Goal: Information Seeking & Learning: Compare options

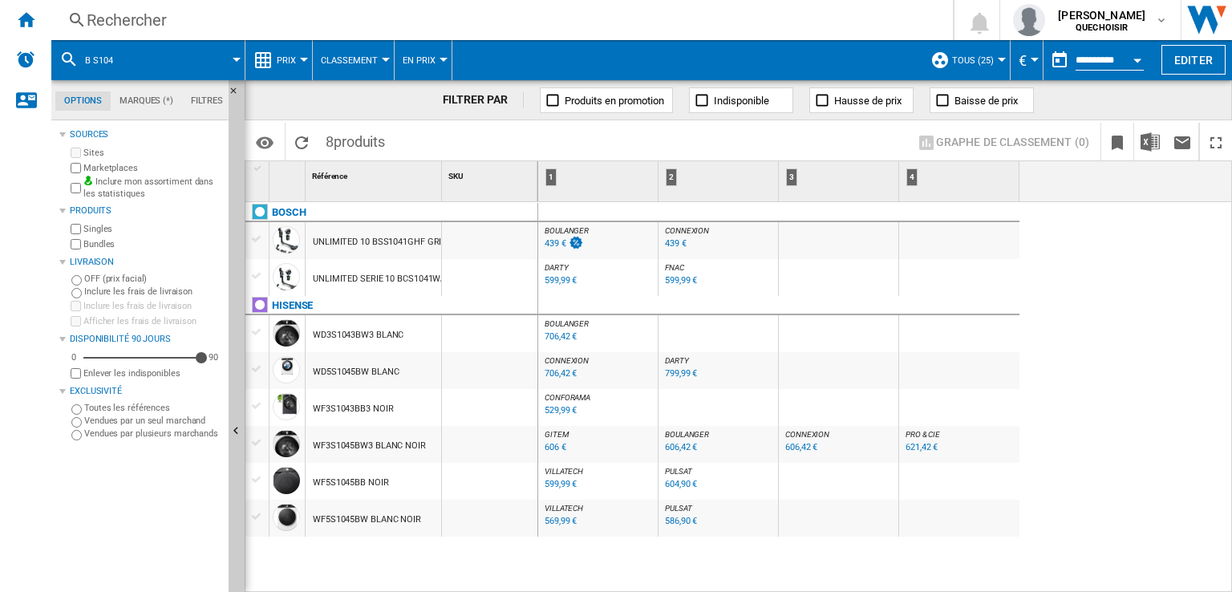
click at [343, 23] on div "Rechercher" at bounding box center [499, 20] width 825 height 22
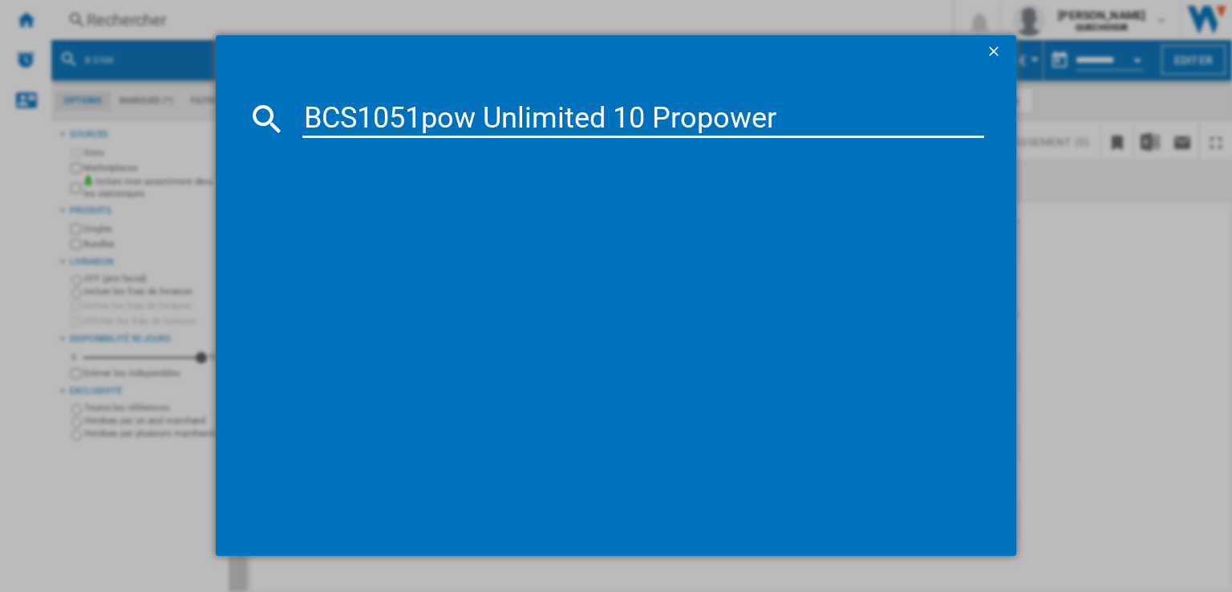
drag, startPoint x: 345, startPoint y: 116, endPoint x: 324, endPoint y: 114, distance: 21.0
click at [324, 114] on input "BCS1051pow Unlimited 10 Propower" at bounding box center [643, 118] width 682 height 38
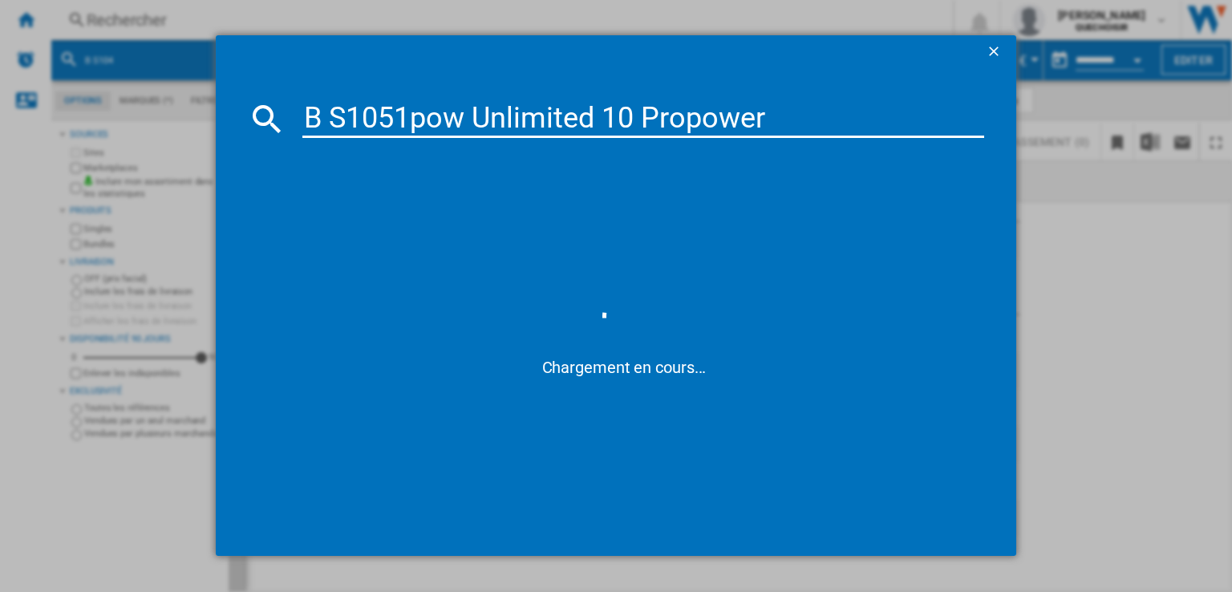
click at [383, 115] on input "B S1051pow Unlimited 10 Propower" at bounding box center [643, 118] width 682 height 38
drag, startPoint x: 406, startPoint y: 117, endPoint x: 914, endPoint y: 132, distance: 507.9
click at [914, 136] on input "B S10 1pow Unlimited 10 Propower" at bounding box center [643, 118] width 682 height 38
type input "B S10 1"
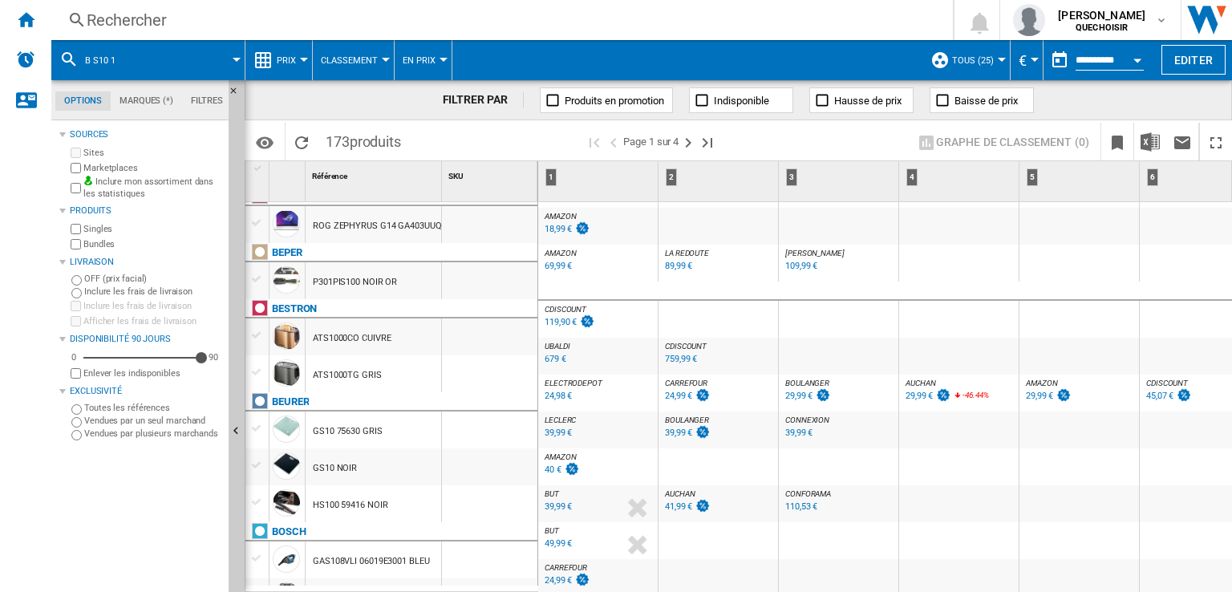
scroll to position [481, 0]
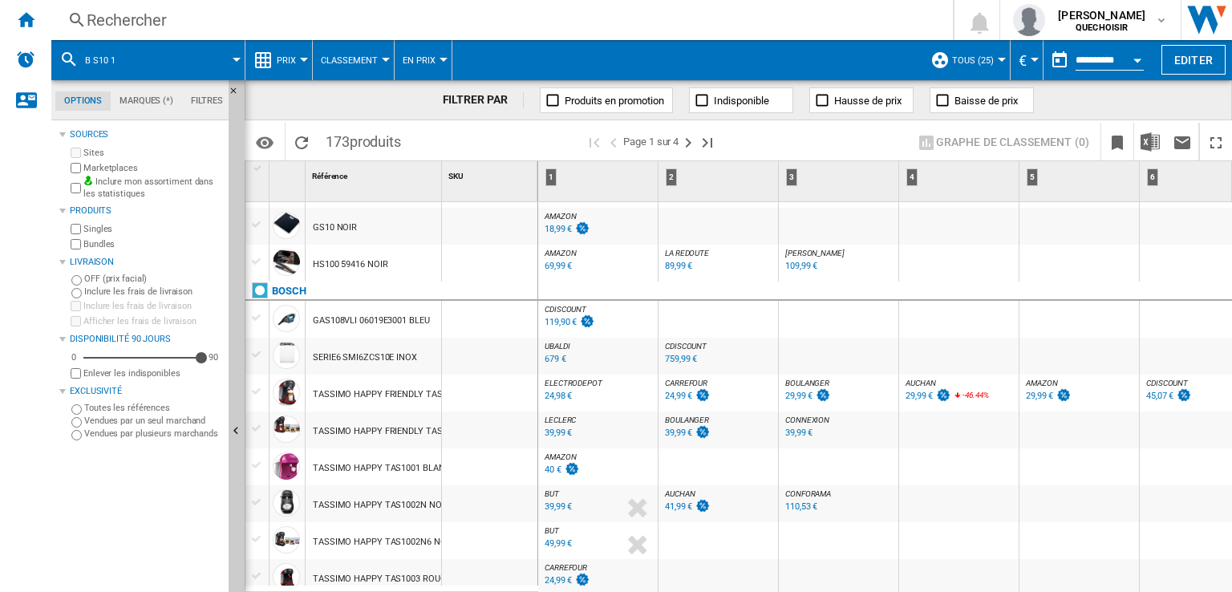
drag, startPoint x: 287, startPoint y: 297, endPoint x: 527, endPoint y: 386, distance: 255.8
click at [287, 296] on div "BOSCH" at bounding box center [289, 291] width 34 height 19
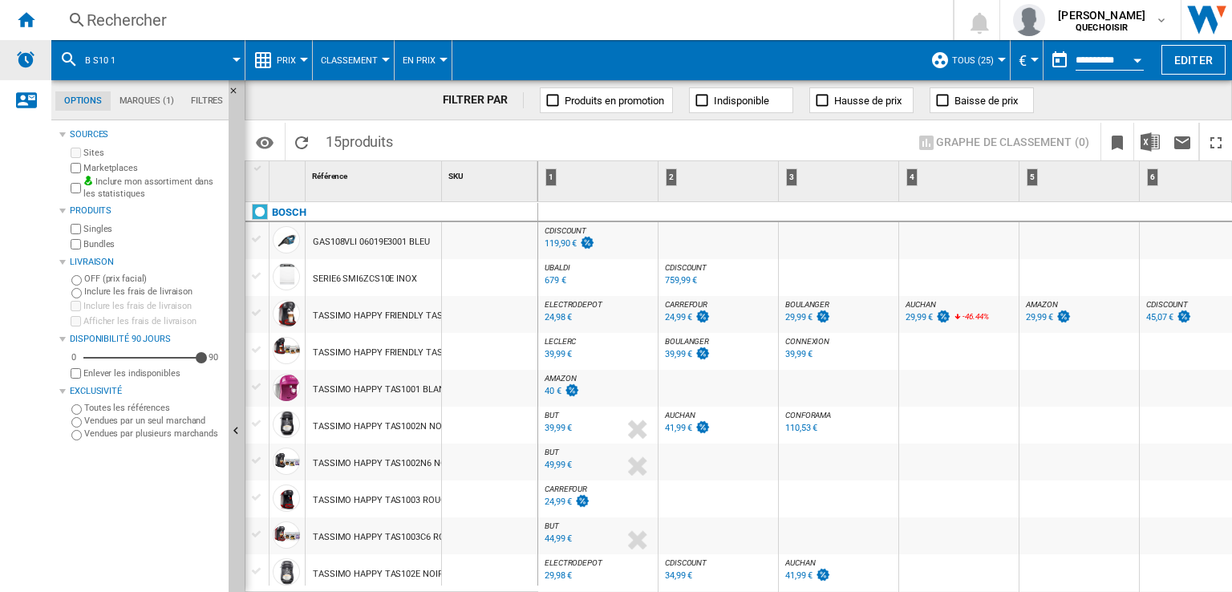
click at [29, 62] on img "Alertes" at bounding box center [25, 59] width 19 height 19
click at [21, 20] on ng-md-icon "Accueil" at bounding box center [25, 19] width 19 height 19
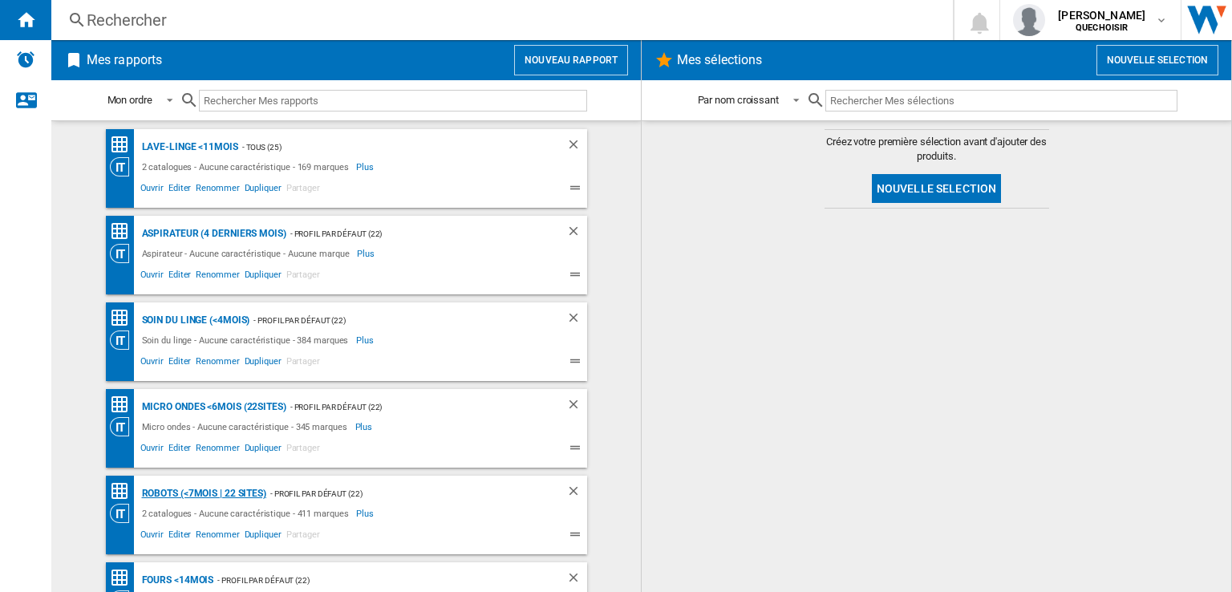
click at [216, 492] on div "Robots (<7mois | 22 sites)" at bounding box center [202, 494] width 128 height 20
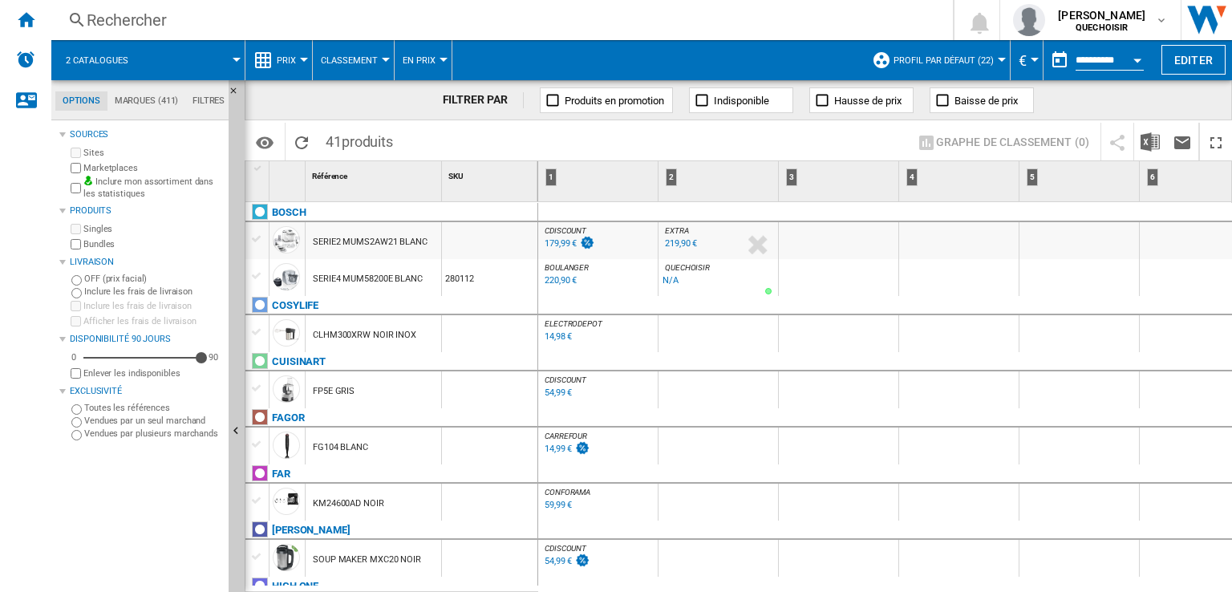
click at [958, 55] on span "Profil par défaut (22)" at bounding box center [943, 60] width 100 height 10
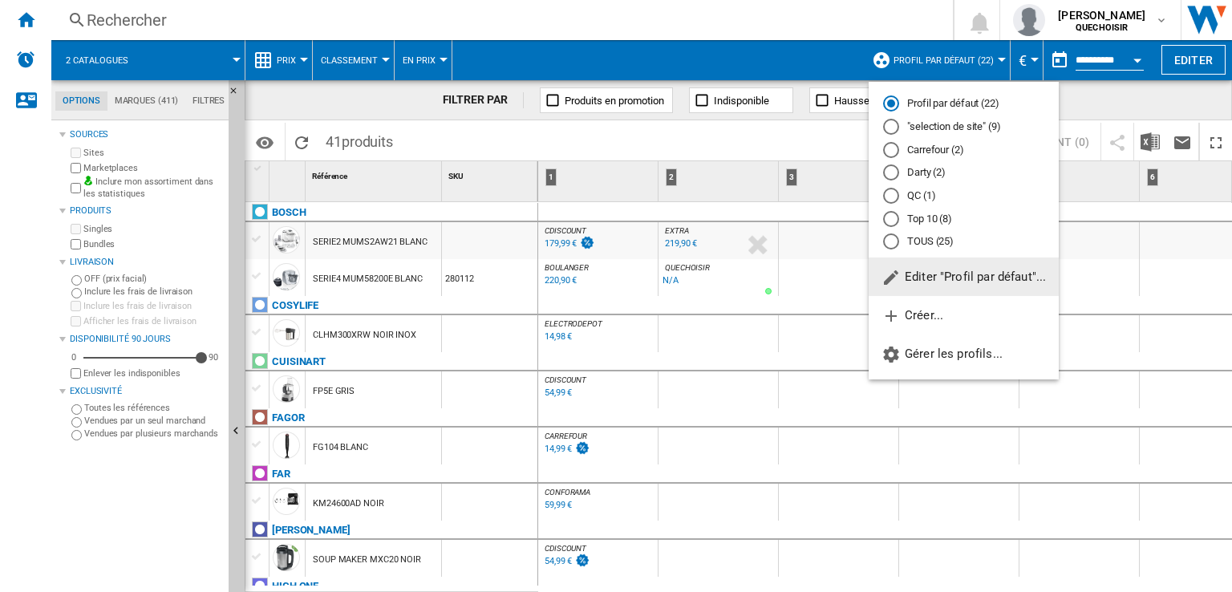
click at [924, 237] on md-radio-button "TOUS (25)" at bounding box center [963, 241] width 161 height 15
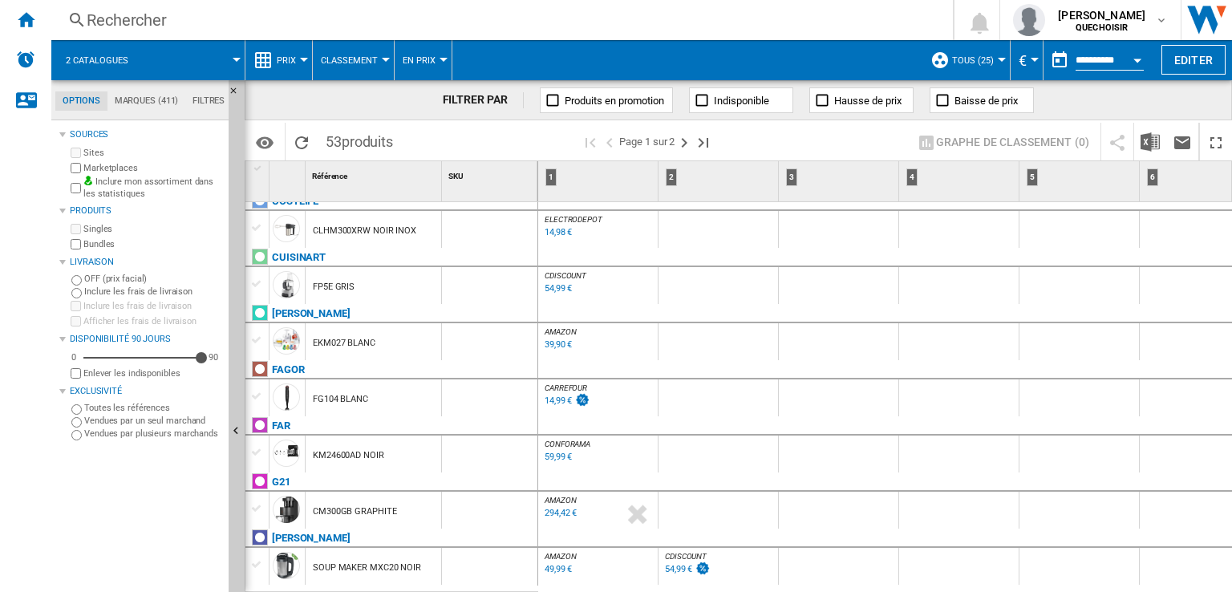
scroll to position [241, 0]
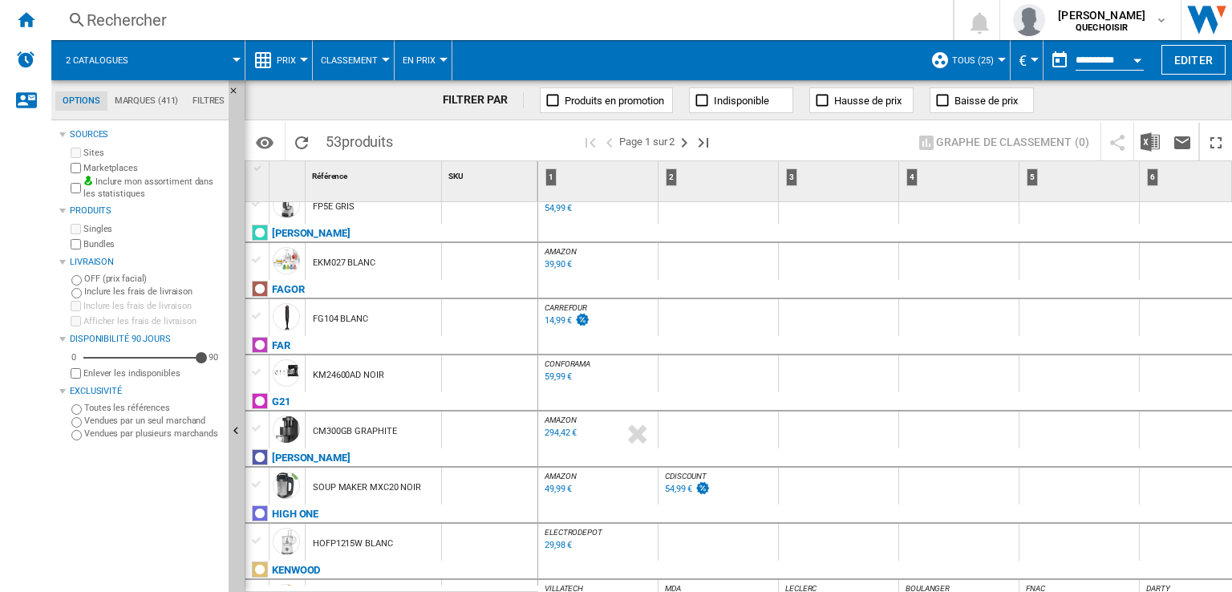
click at [555, 433] on div "294,42 €" at bounding box center [561, 432] width 32 height 10
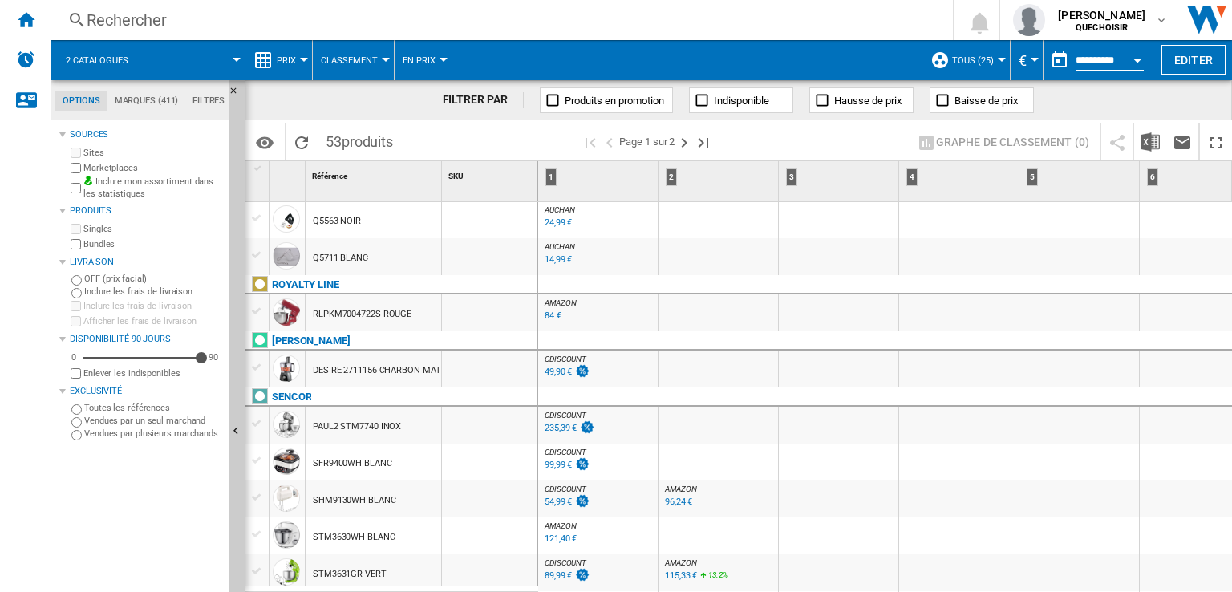
scroll to position [0, 0]
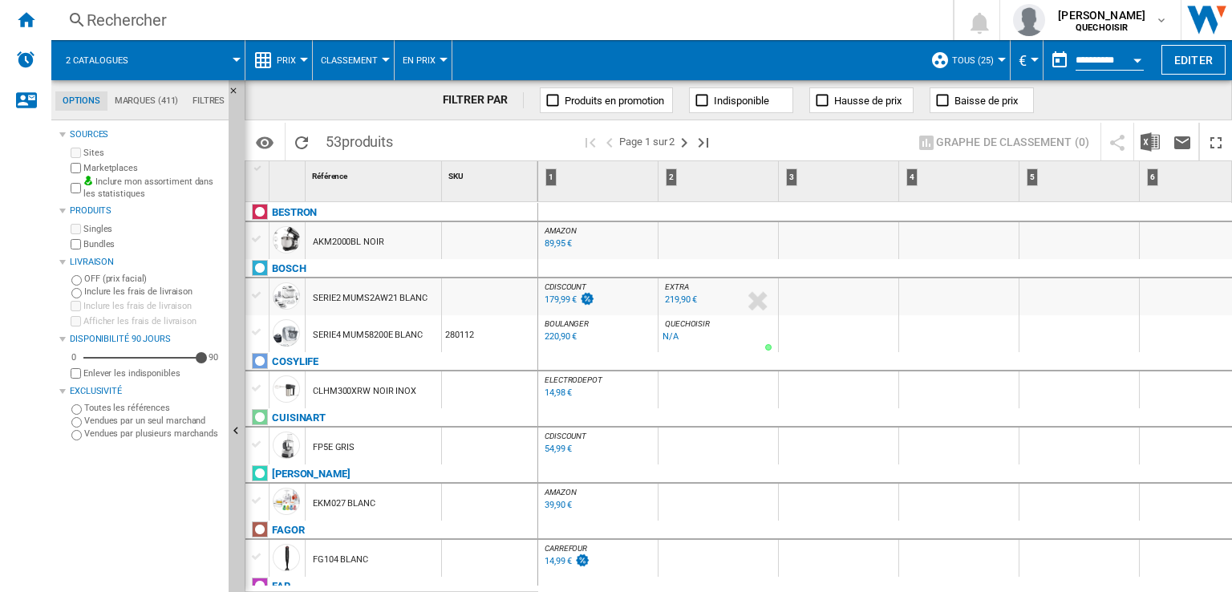
click at [213, 110] on md-tabs-canvas "Options Marques (411) Filtres Options Marques (411) Filtres" at bounding box center [147, 100] width 192 height 40
click at [213, 100] on md-tab-item "Filtres" at bounding box center [208, 100] width 47 height 19
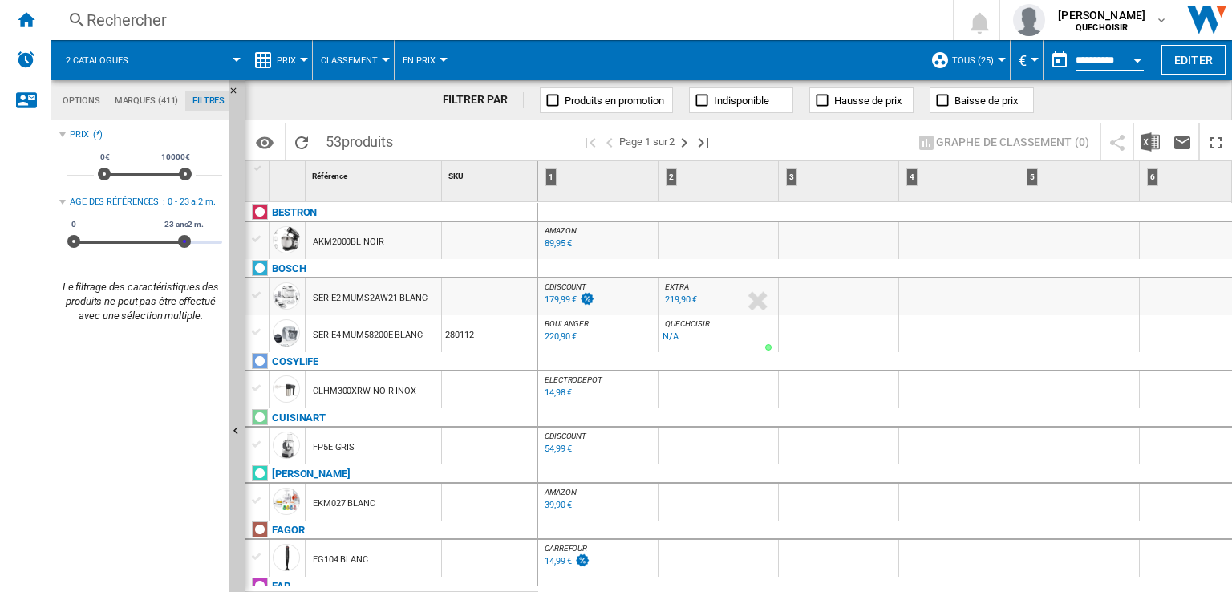
drag, startPoint x: 85, startPoint y: 242, endPoint x: 184, endPoint y: 246, distance: 99.5
click at [184, 246] on span at bounding box center [184, 241] width 13 height 13
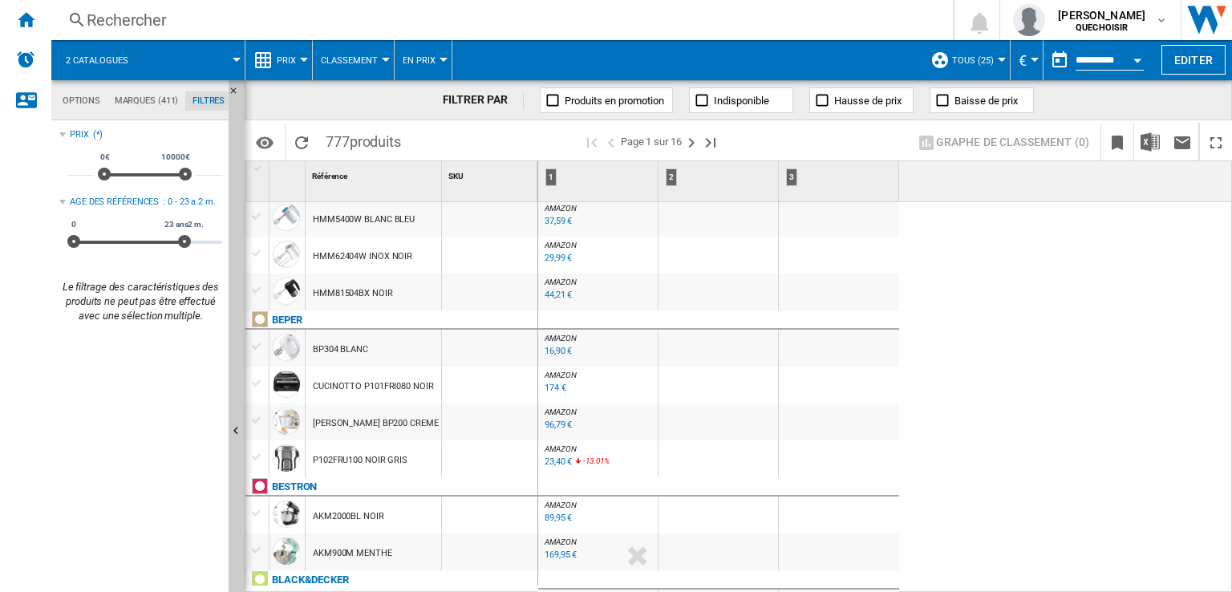
click at [981, 59] on span "TOUS (25)" at bounding box center [973, 60] width 42 height 10
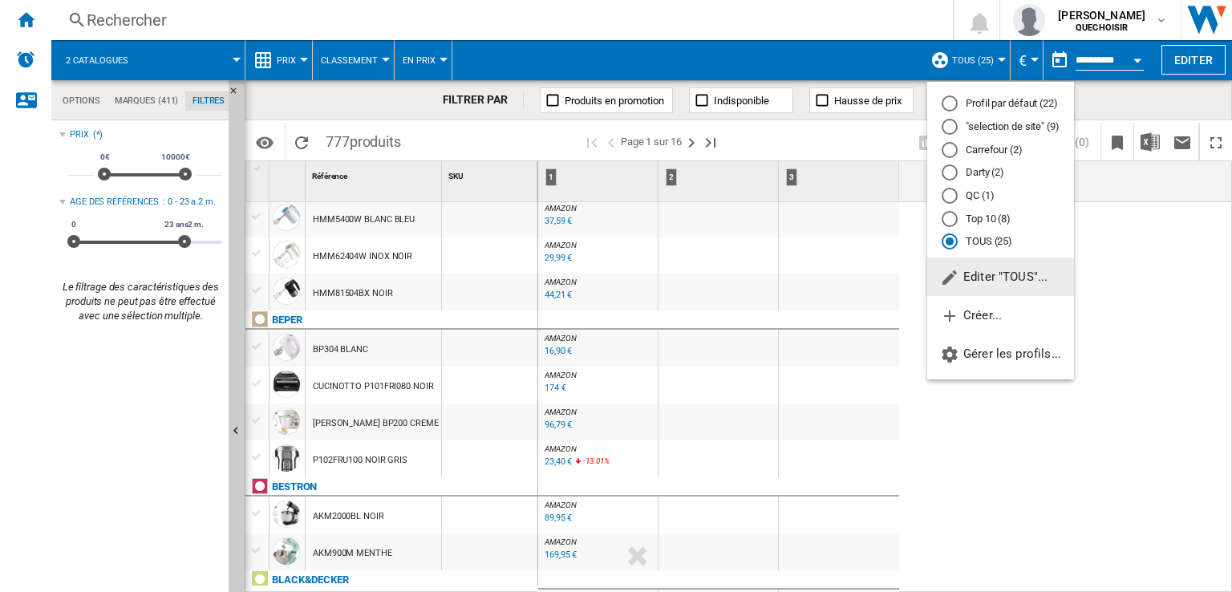
click at [989, 109] on md-radio-button "Profil par défaut (22)" at bounding box center [1001, 103] width 118 height 15
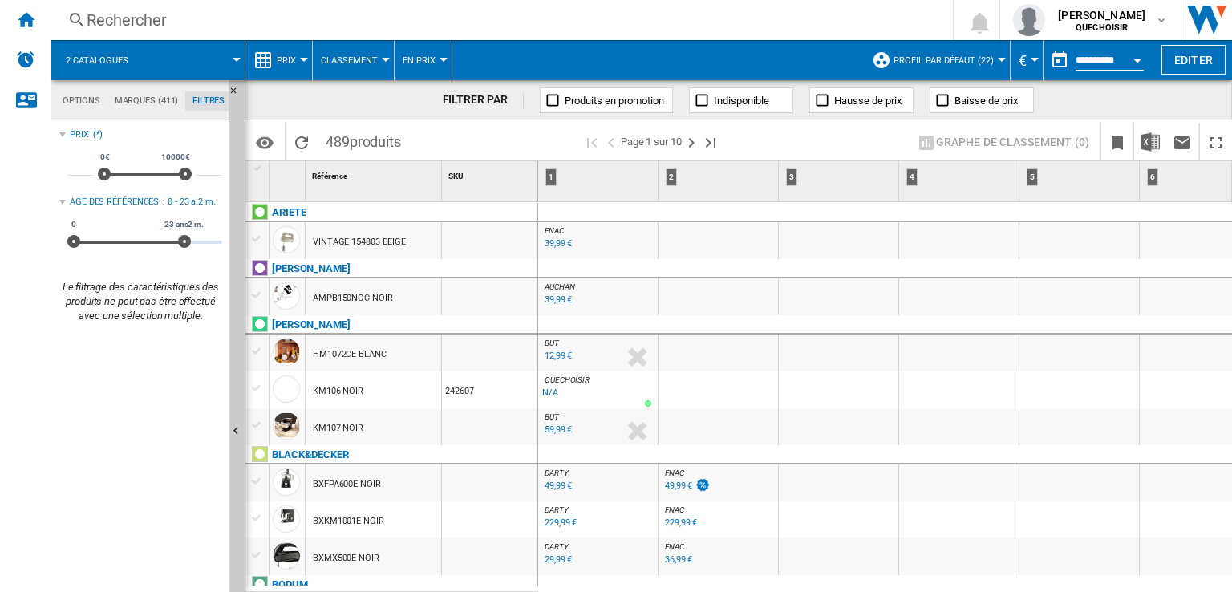
click at [998, 59] on div at bounding box center [1002, 60] width 8 height 4
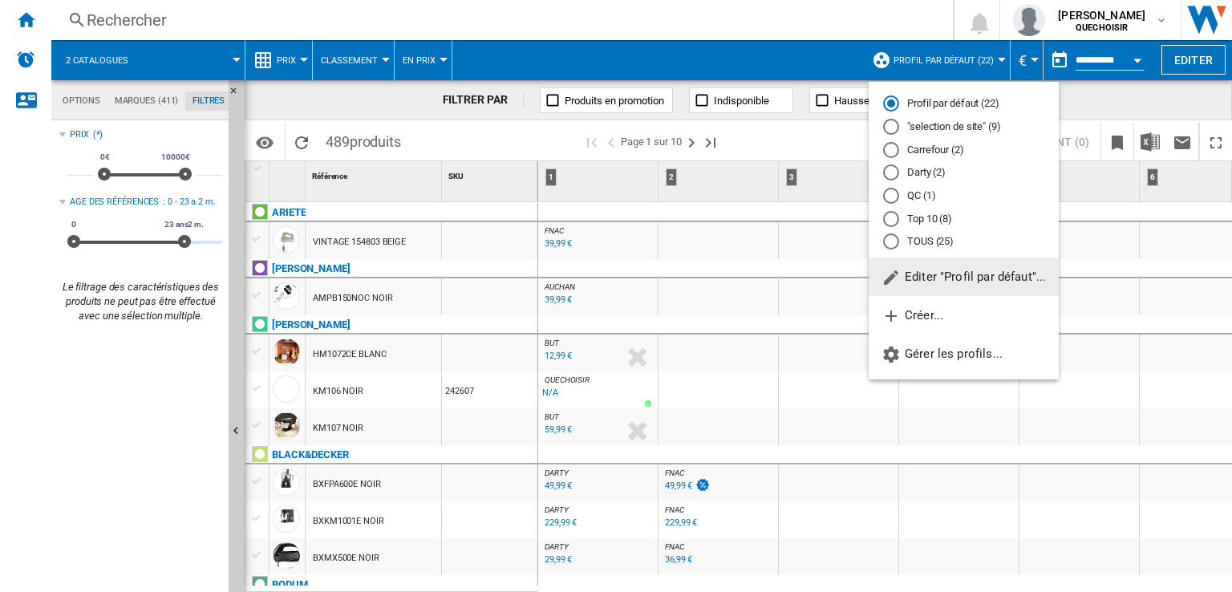
click at [290, 502] on md-backdrop at bounding box center [616, 296] width 1232 height 592
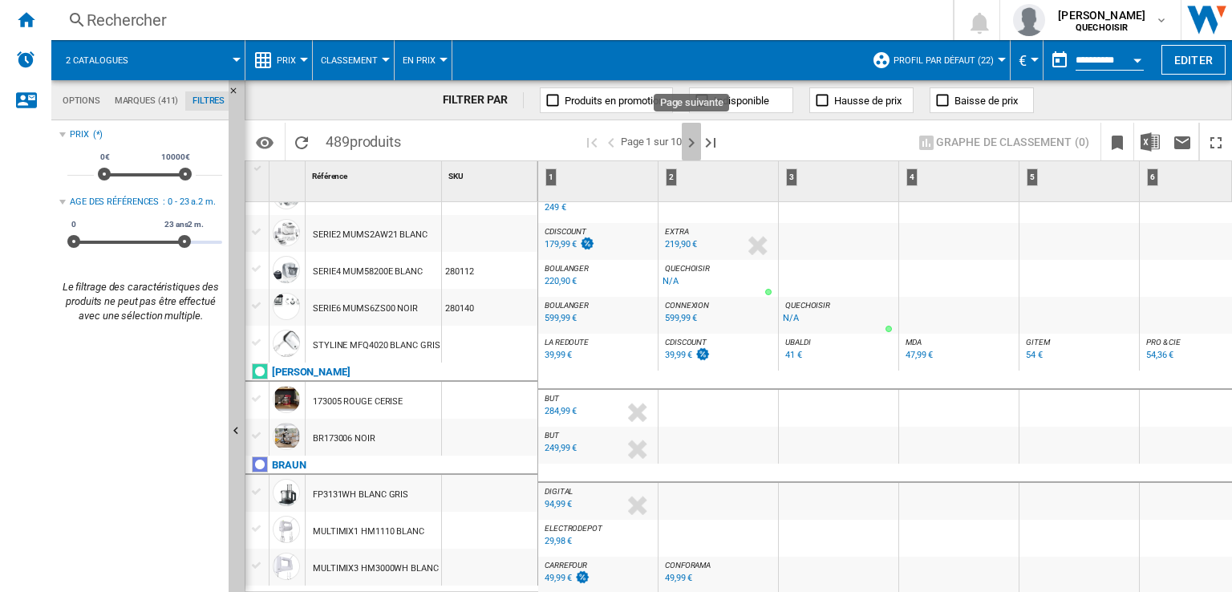
click at [690, 140] on ng-md-icon "Page suivante" at bounding box center [691, 142] width 19 height 19
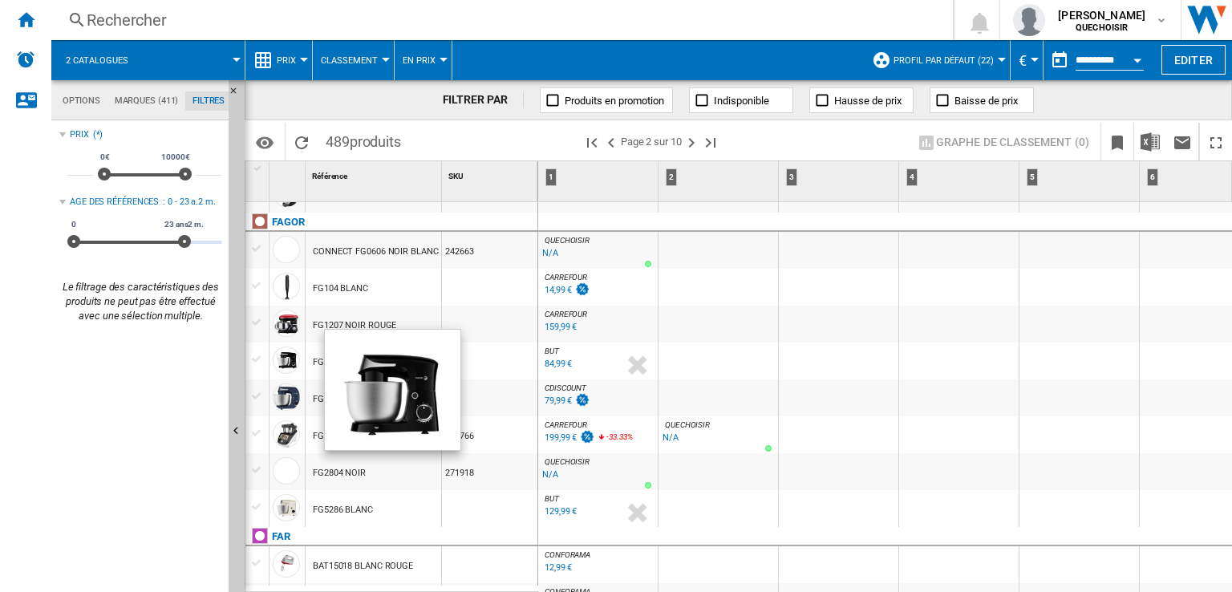
scroll to position [1043, 0]
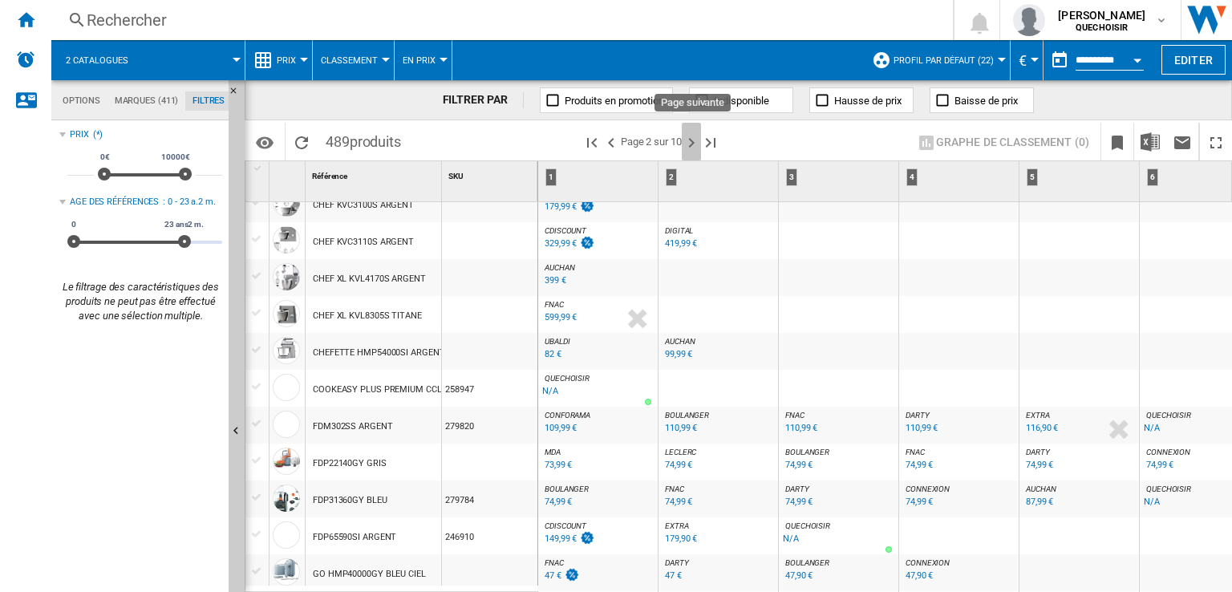
click at [696, 141] on ng-md-icon "Page suivante" at bounding box center [691, 142] width 19 height 19
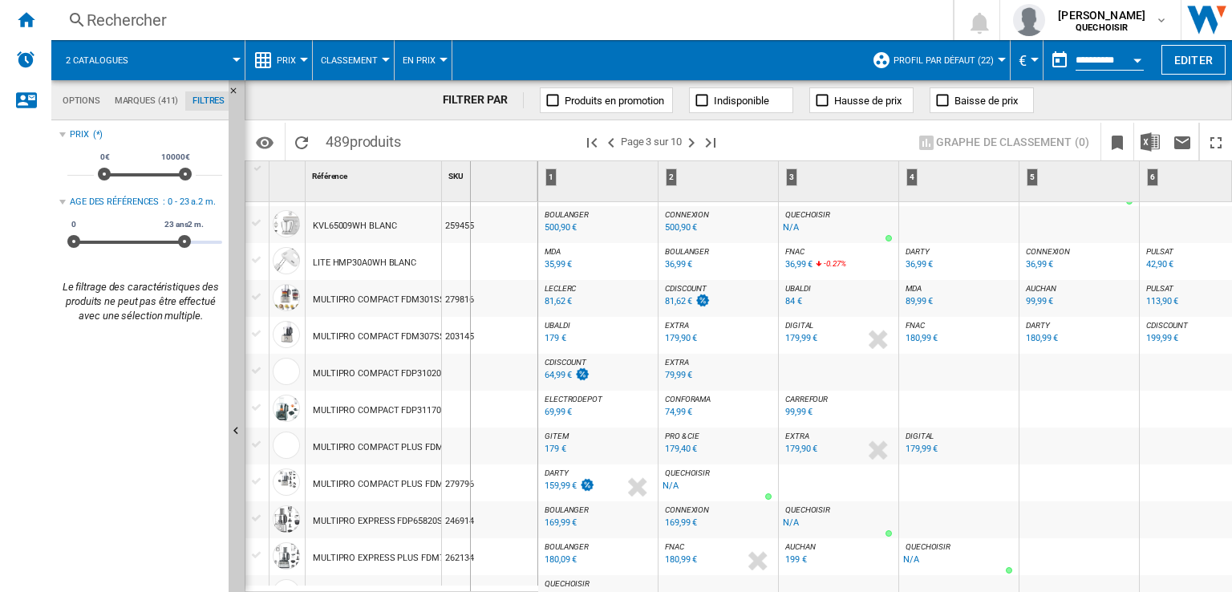
drag, startPoint x: 440, startPoint y: 187, endPoint x: 469, endPoint y: 187, distance: 29.7
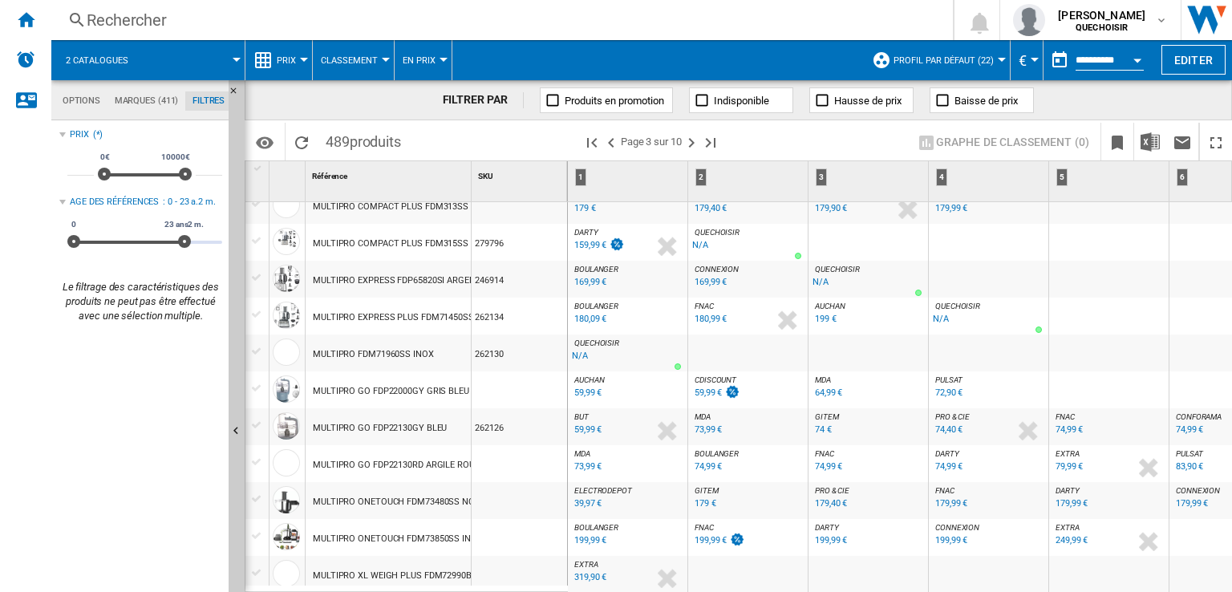
scroll to position [1444, 0]
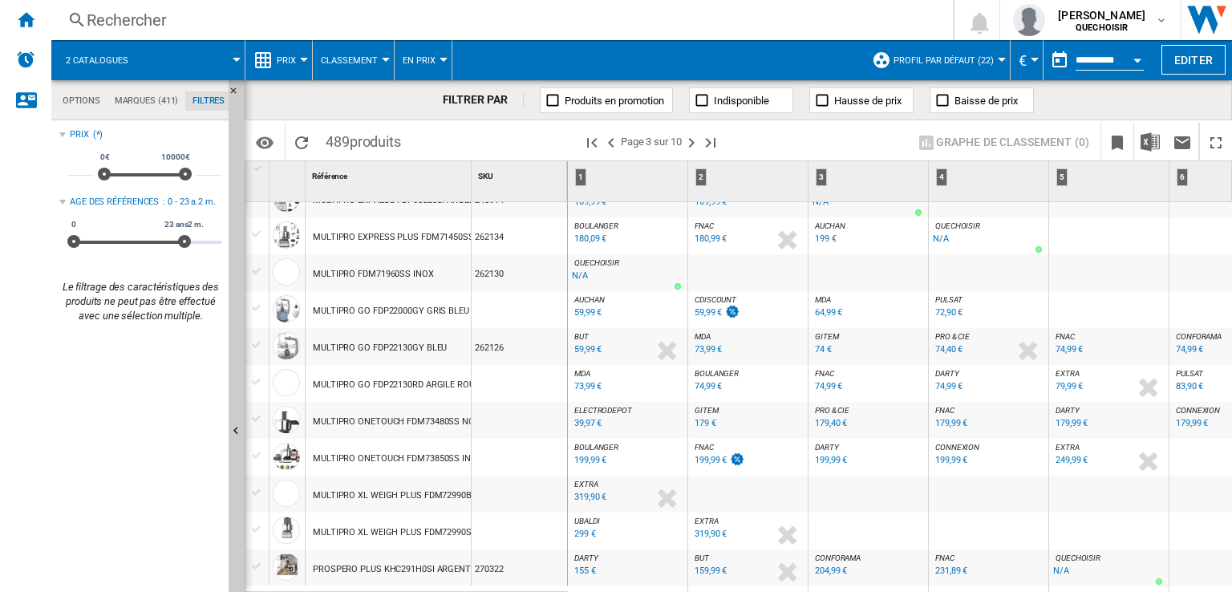
click at [579, 420] on div "39,97 €" at bounding box center [587, 423] width 27 height 10
click at [356, 421] on div "MULTIPRO ONETOUCH FDM73480SS NOIR ARGENT" at bounding box center [416, 421] width 206 height 37
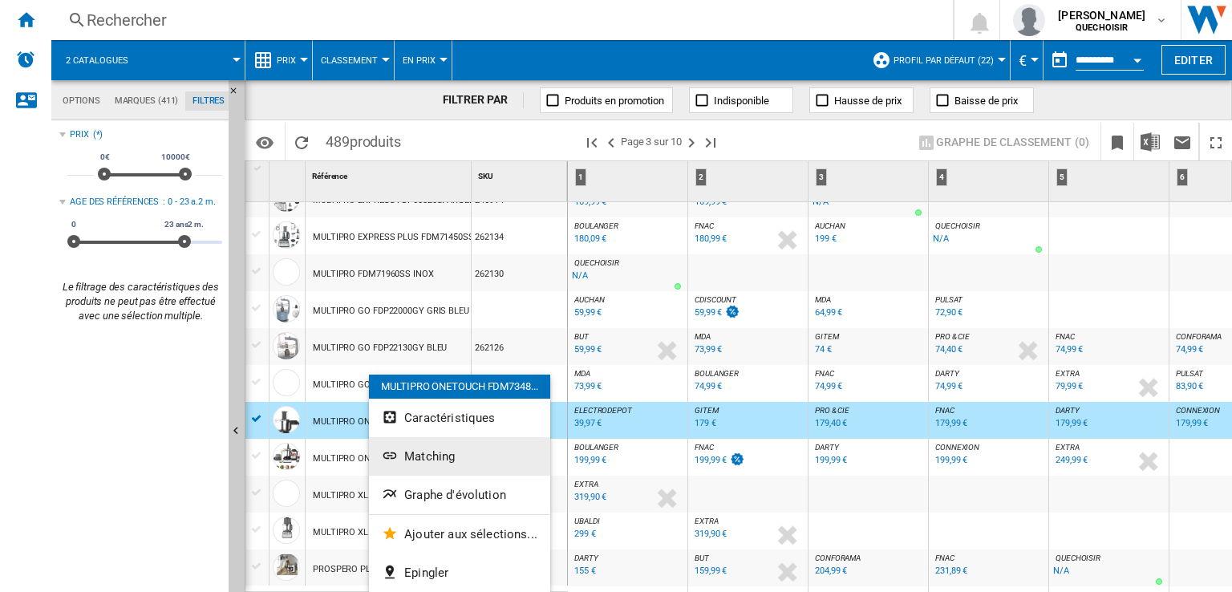
click at [427, 464] on button "Matching" at bounding box center [459, 456] width 181 height 38
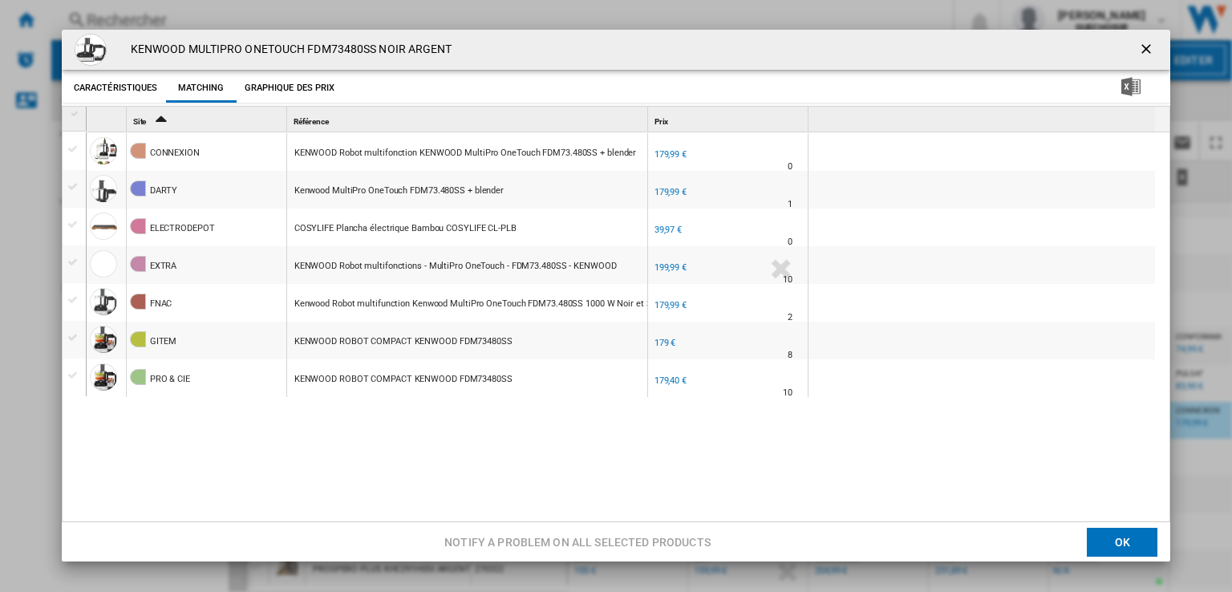
click at [76, 223] on div "Product popup" at bounding box center [74, 224] width 17 height 14
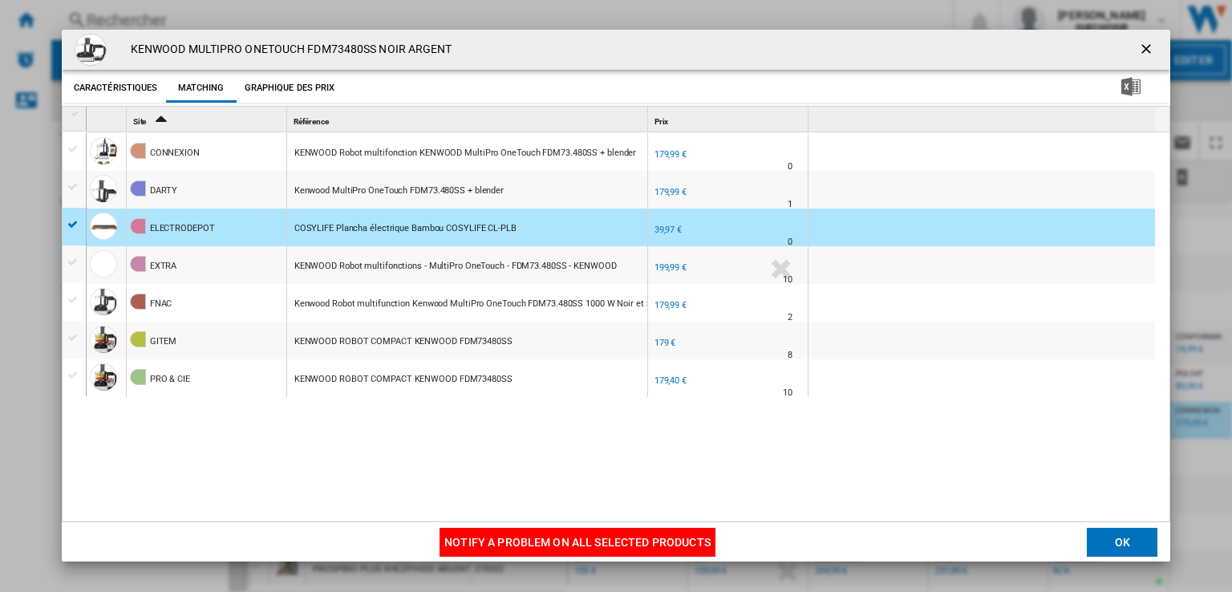
click at [460, 531] on button "Notify a problem on all selected products" at bounding box center [578, 542] width 276 height 29
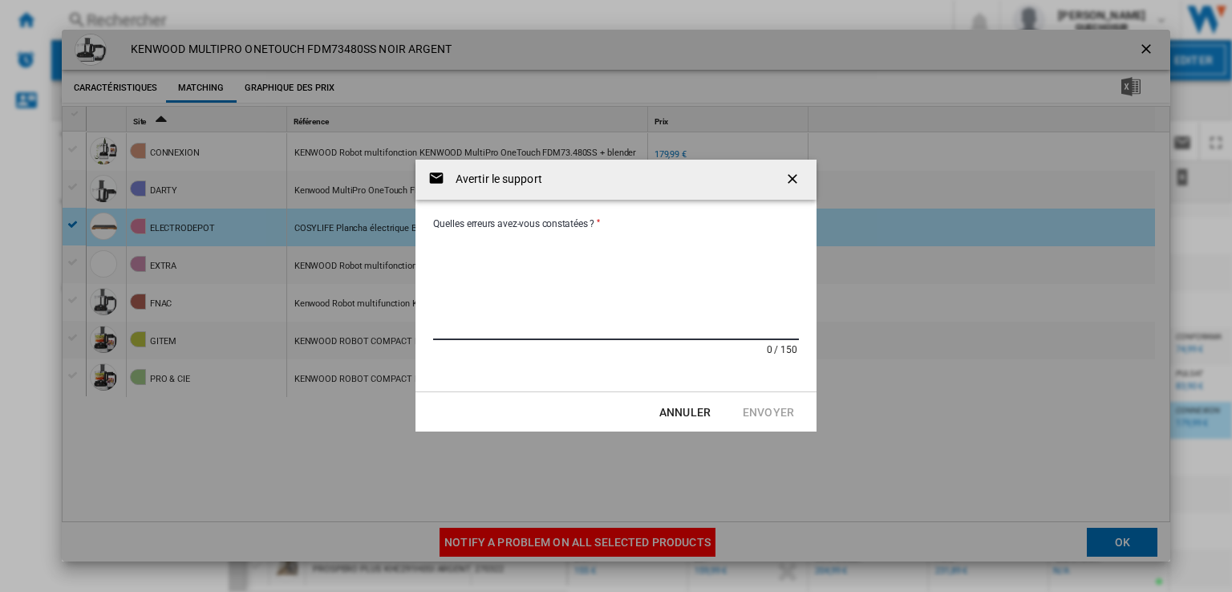
click at [509, 272] on textarea "Quelles erreurs avez-vous constatées ?" at bounding box center [616, 286] width 366 height 108
type textarea "**********"
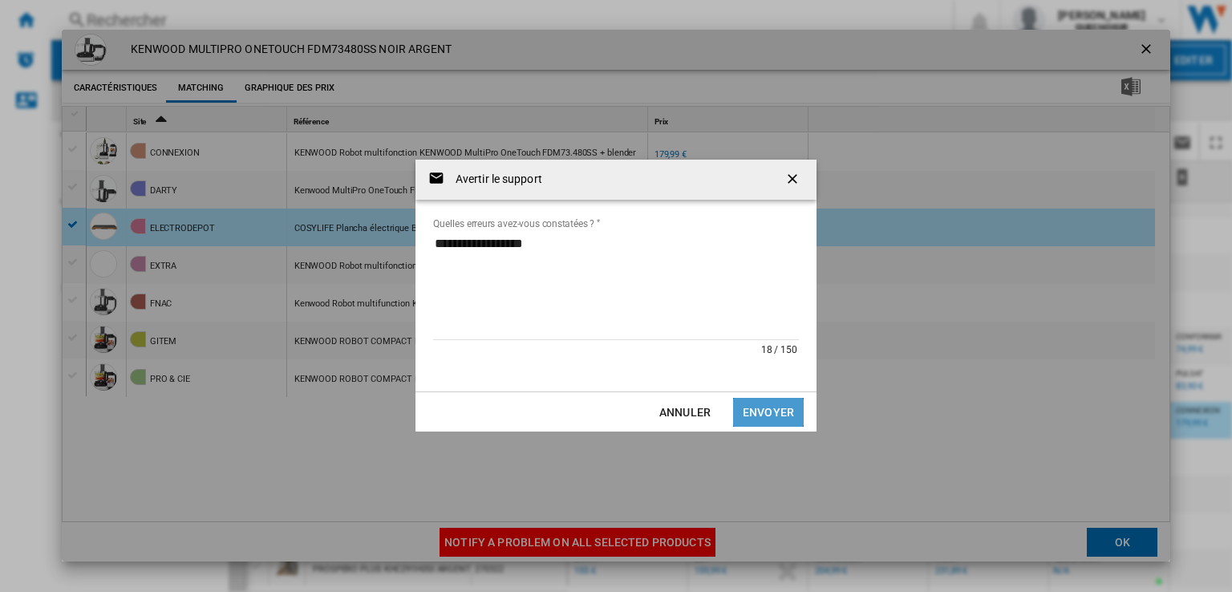
click at [792, 408] on button "Envoyer" at bounding box center [768, 412] width 71 height 29
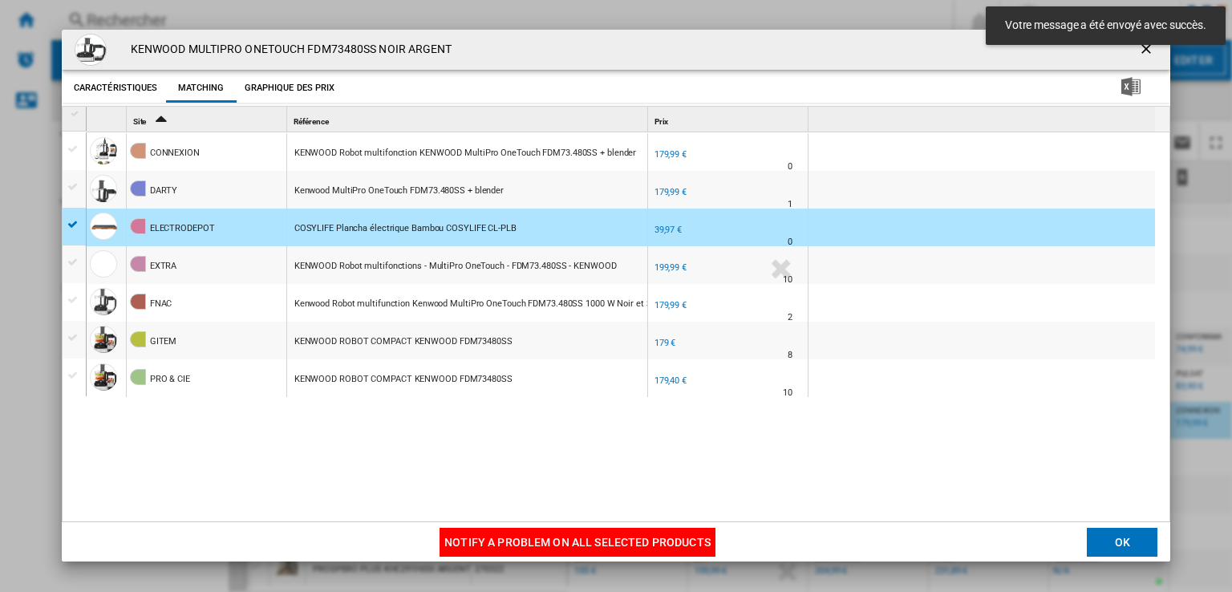
click at [1137, 51] on md-toast "Votre message a été envoyé avec succès." at bounding box center [1105, 25] width 253 height 51
click at [1137, 50] on md-toast "Votre message a été envoyé avec succès." at bounding box center [1105, 25] width 253 height 51
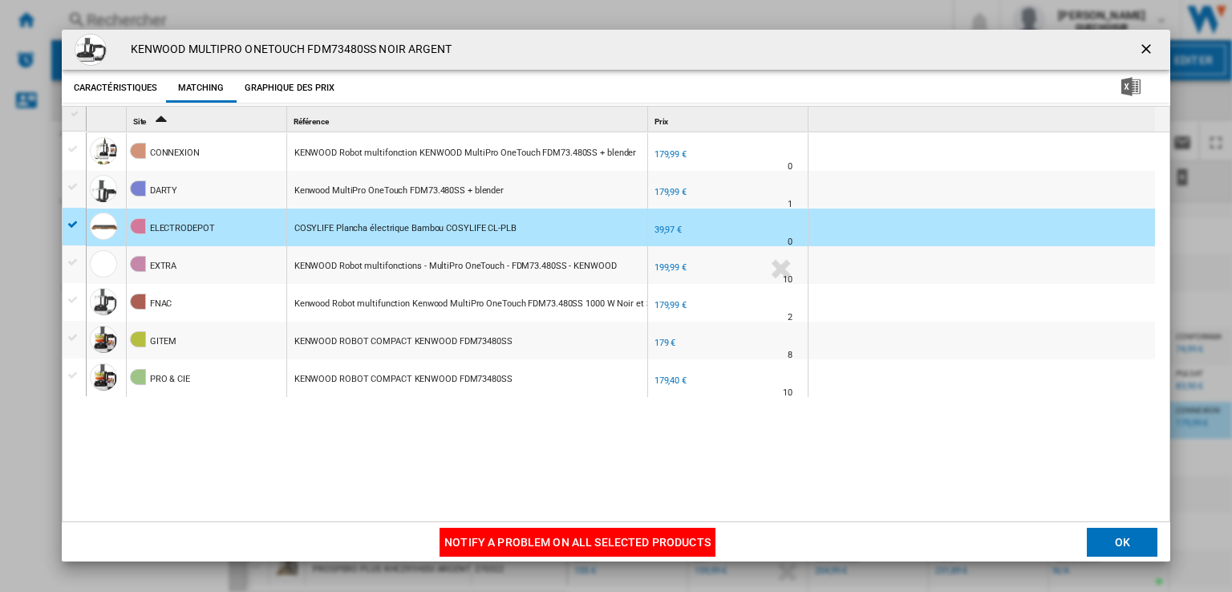
click at [1139, 52] on ng-md-icon "getI18NText('BUTTONS.CLOSE_DIALOG')" at bounding box center [1147, 50] width 19 height 19
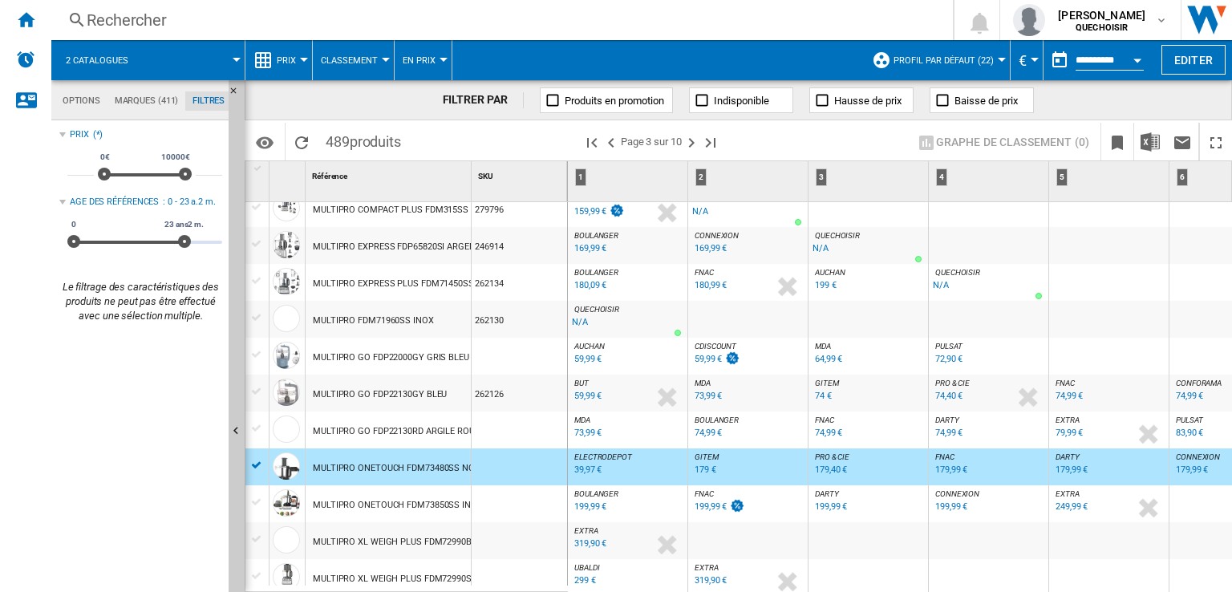
scroll to position [1237, 0]
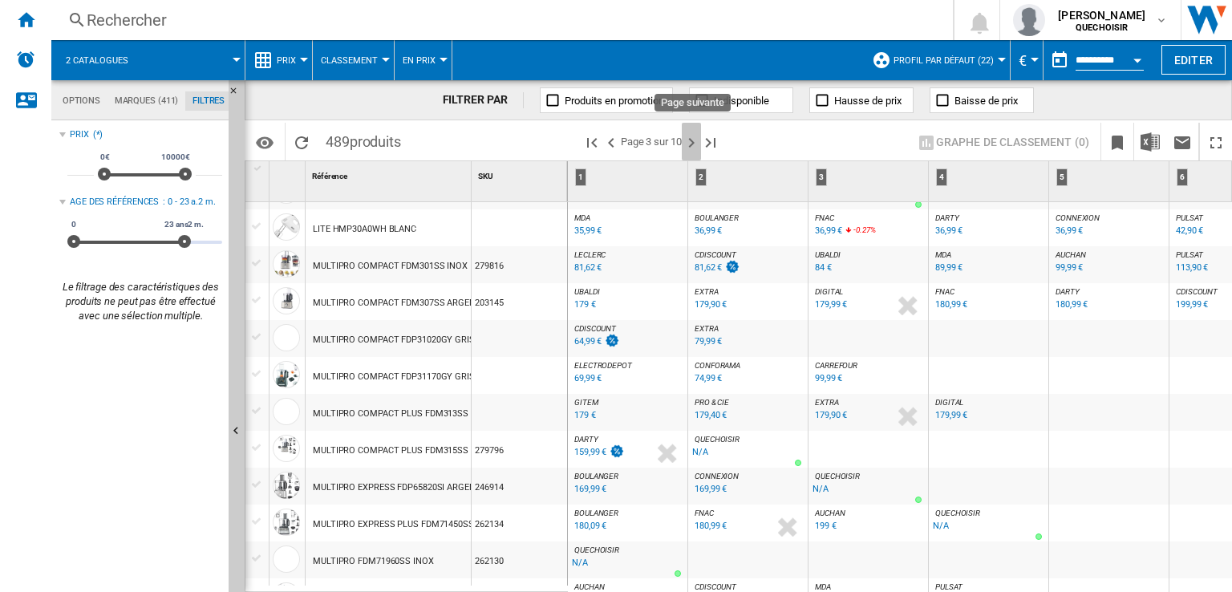
click at [685, 146] on ng-md-icon "Page suivante" at bounding box center [691, 142] width 19 height 19
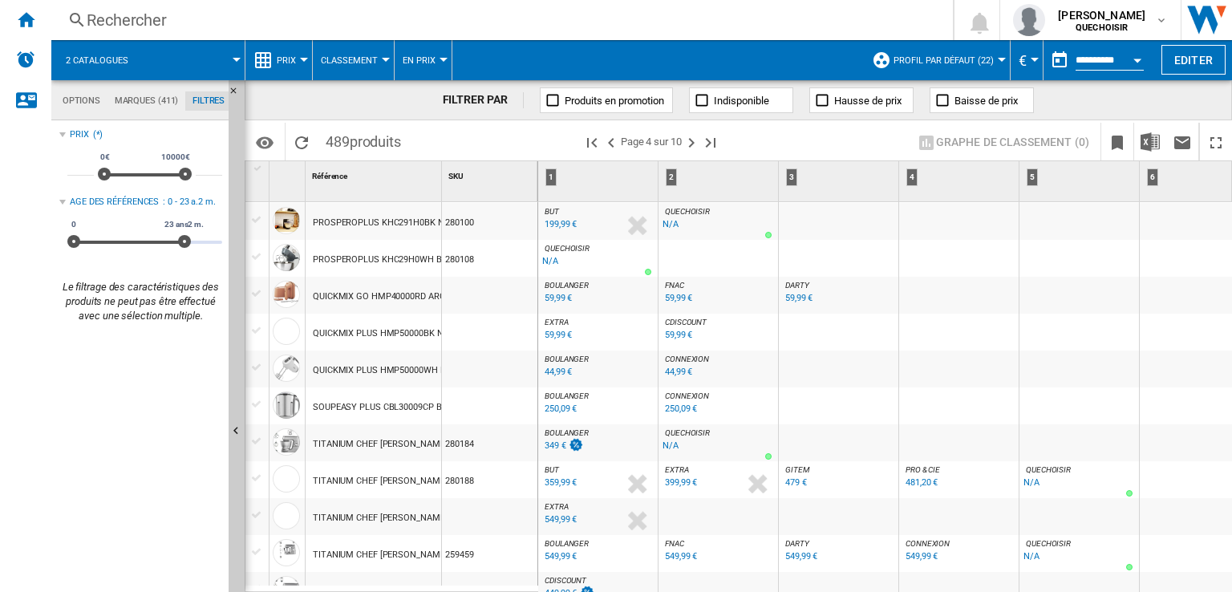
scroll to position [401, 0]
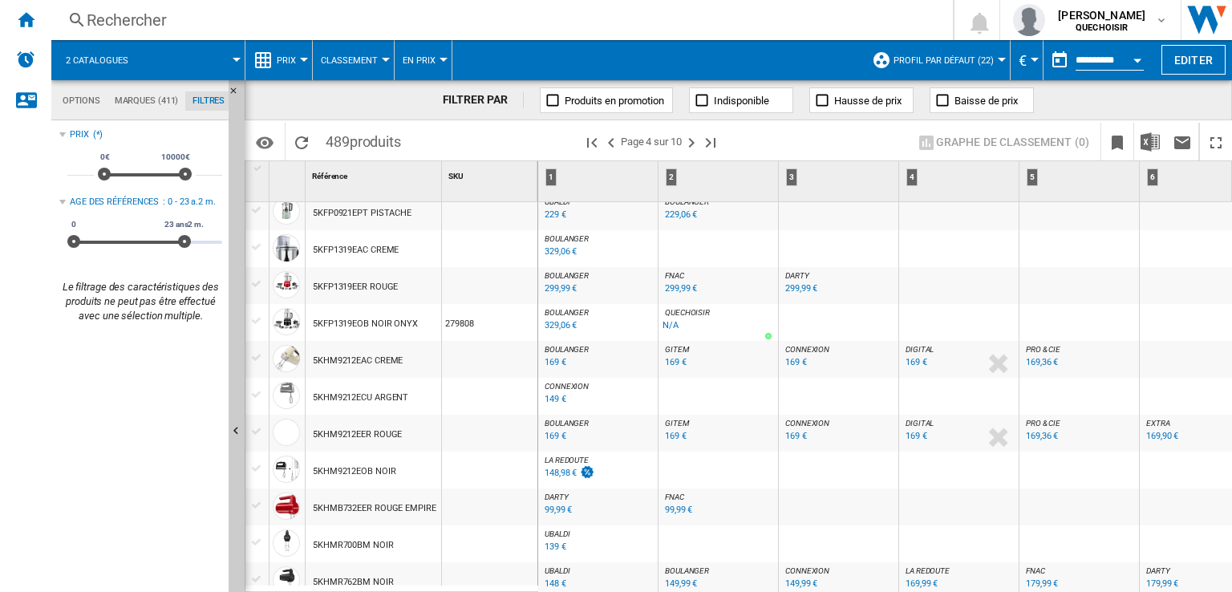
click at [681, 146] on span "Page 4 sur 10" at bounding box center [651, 142] width 61 height 38
click at [685, 148] on ng-md-icon "Page suivante" at bounding box center [691, 142] width 19 height 19
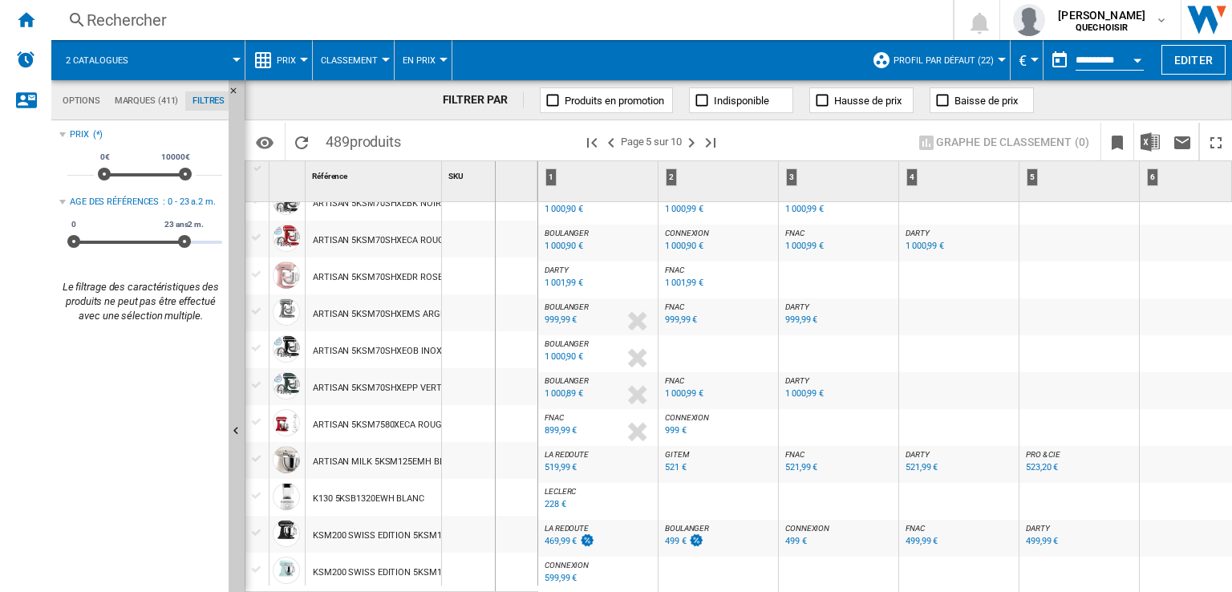
drag, startPoint x: 441, startPoint y: 189, endPoint x: 494, endPoint y: 187, distance: 53.0
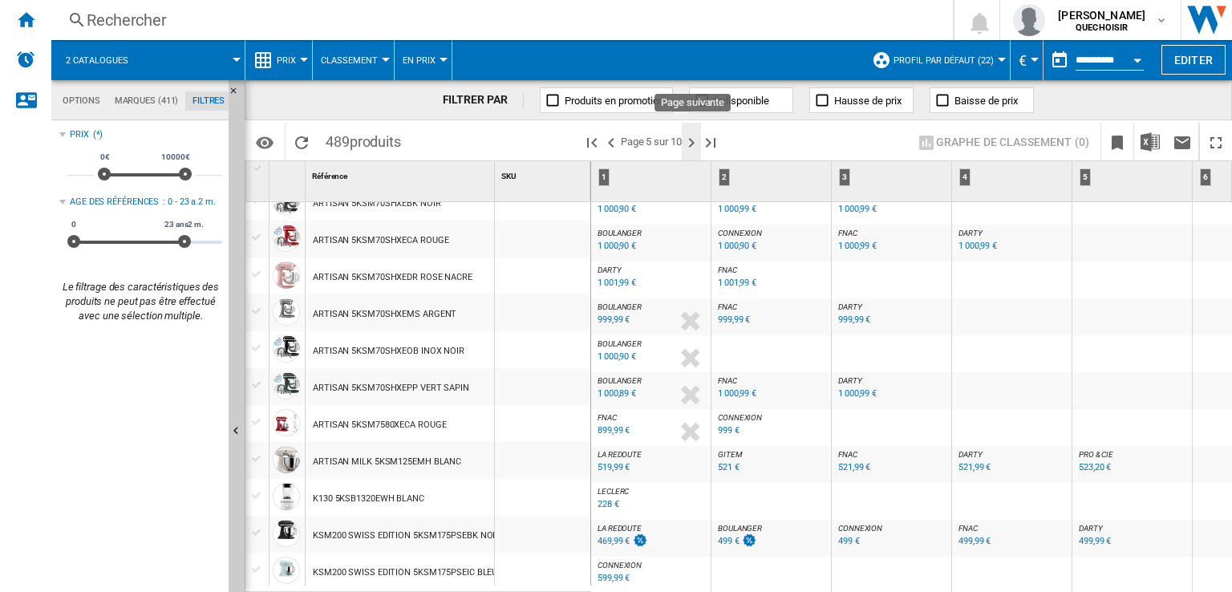
click at [691, 144] on ng-md-icon "Page suivante" at bounding box center [691, 142] width 19 height 19
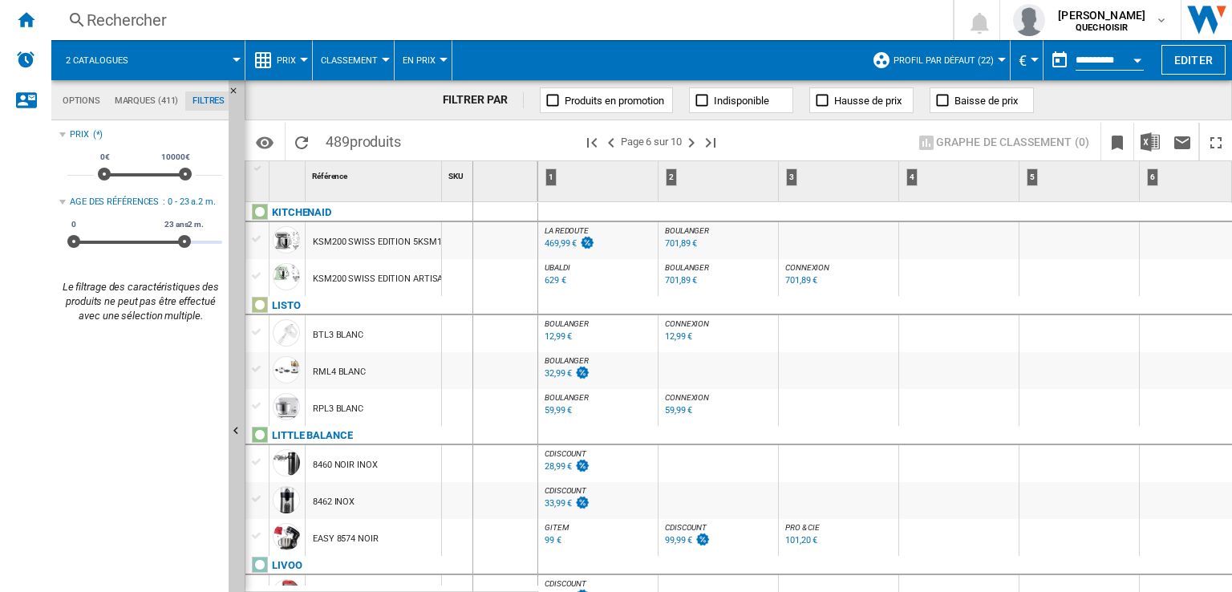
drag, startPoint x: 443, startPoint y: 176, endPoint x: 476, endPoint y: 176, distance: 32.9
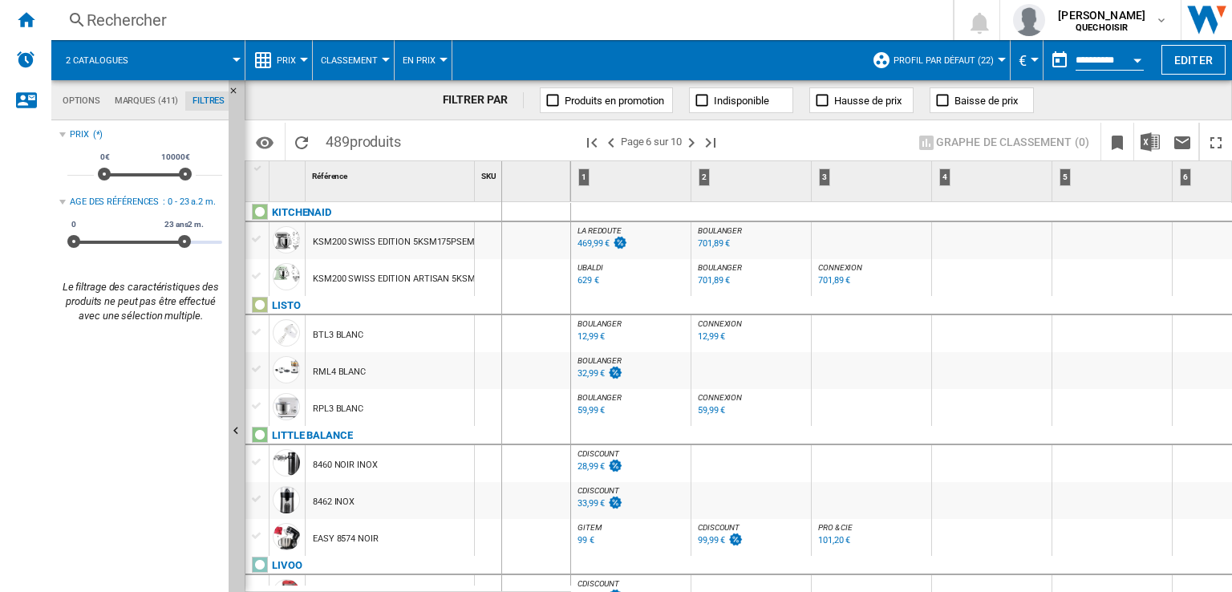
drag, startPoint x: 472, startPoint y: 173, endPoint x: 501, endPoint y: 179, distance: 29.4
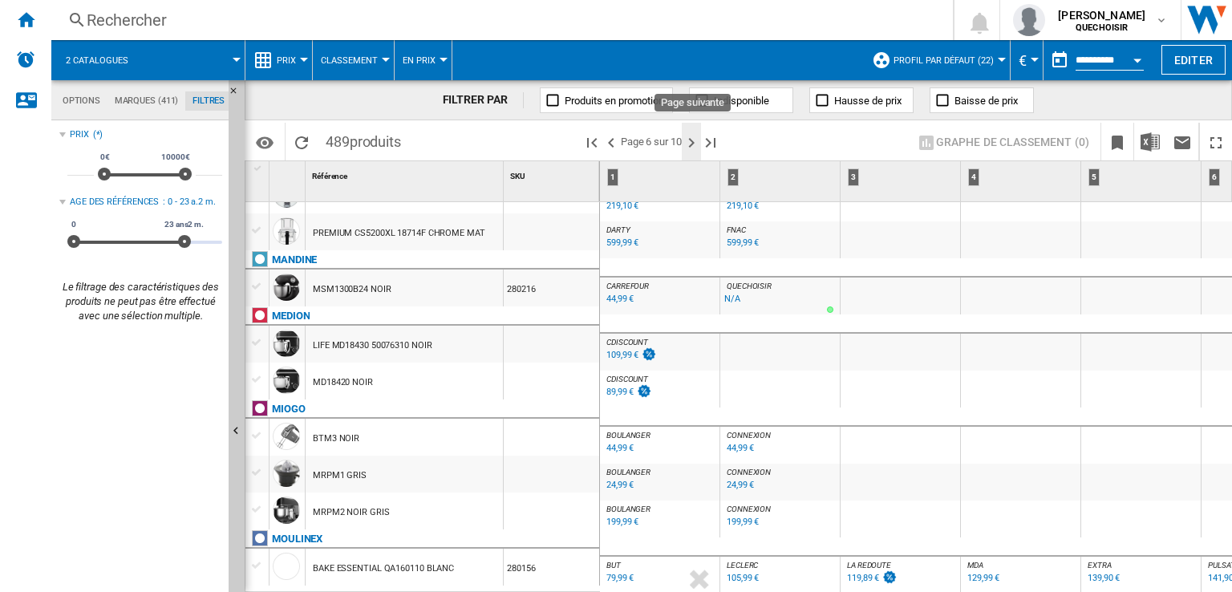
click at [688, 145] on ng-md-icon "Page suivante" at bounding box center [691, 142] width 19 height 19
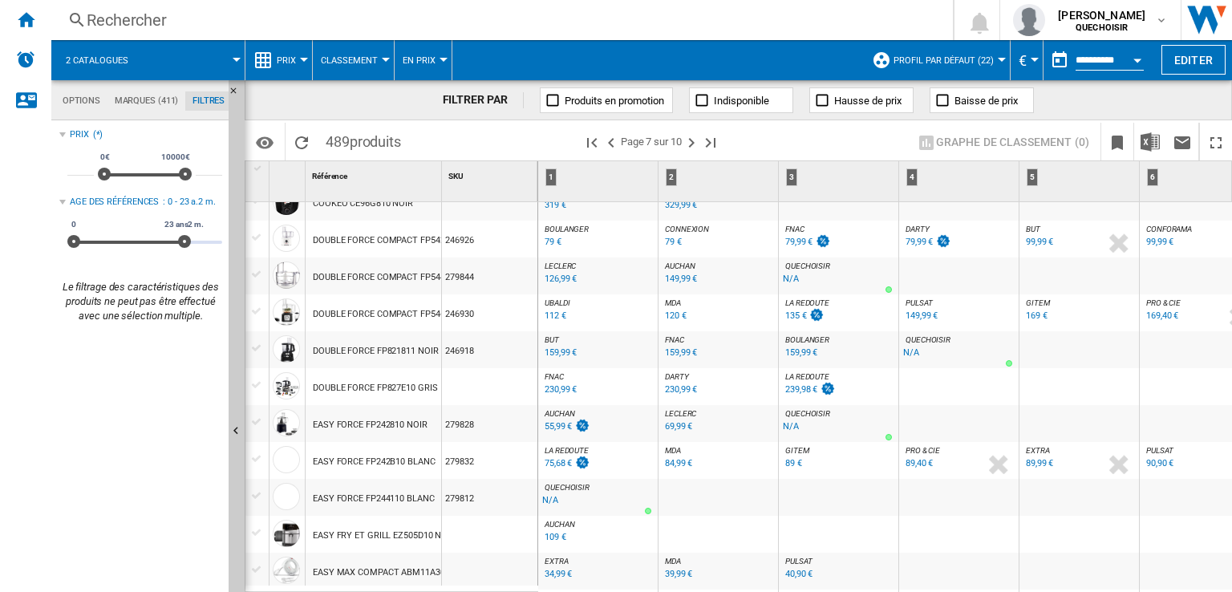
click at [686, 391] on div "230,99 €" at bounding box center [681, 389] width 32 height 10
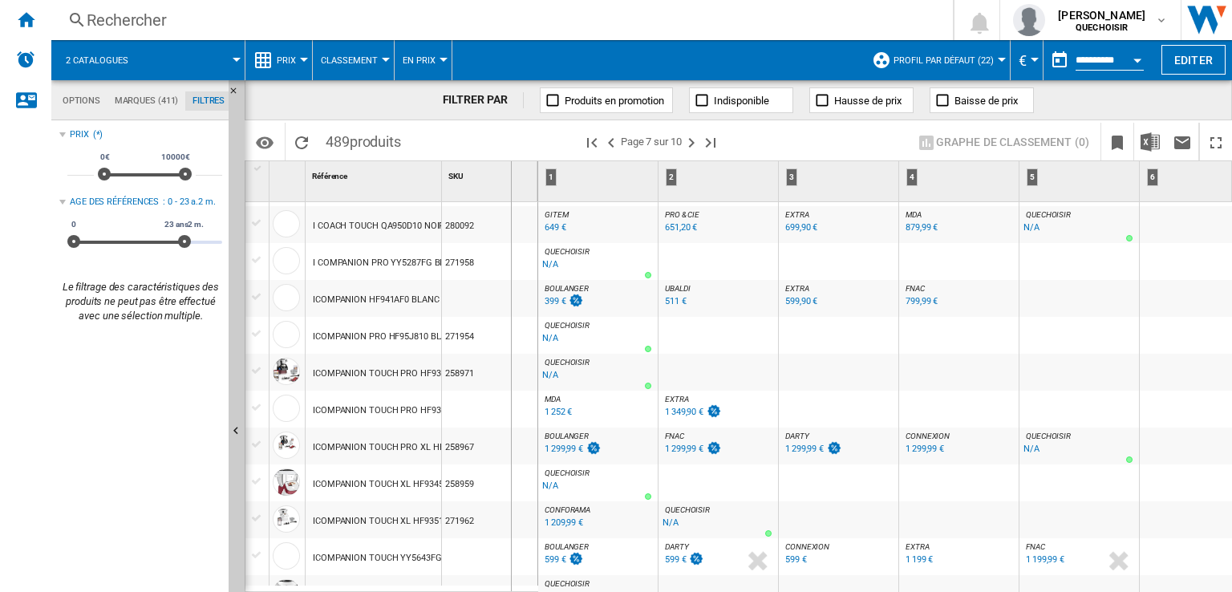
drag, startPoint x: 443, startPoint y: 187, endPoint x: 510, endPoint y: 187, distance: 67.4
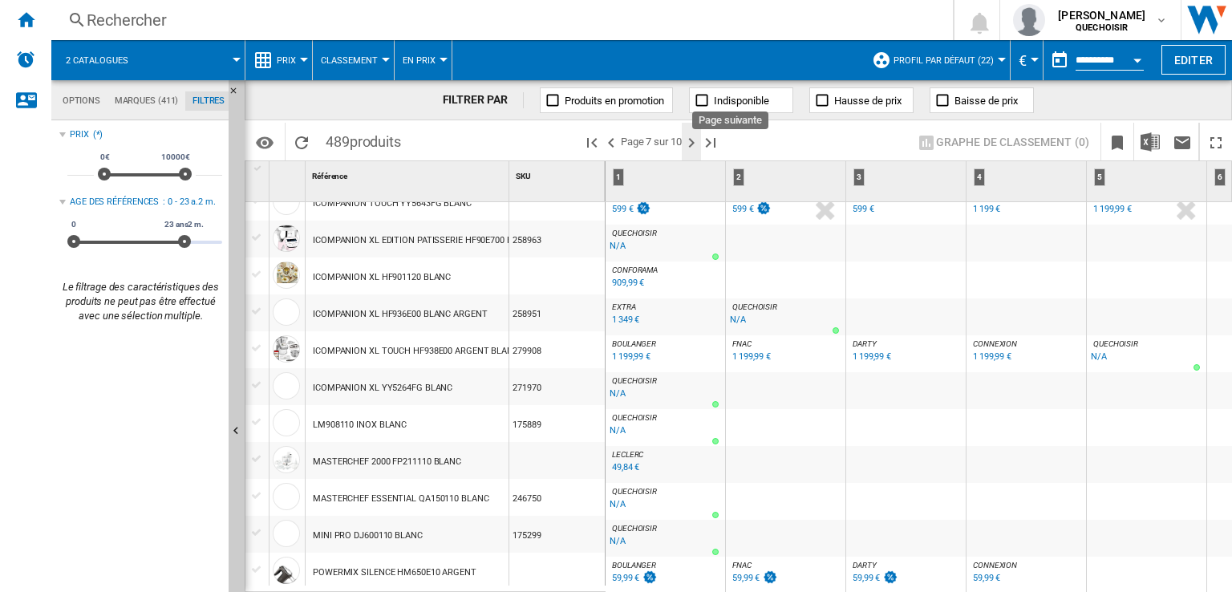
click at [694, 142] on ng-md-icon "Page suivante" at bounding box center [691, 142] width 19 height 19
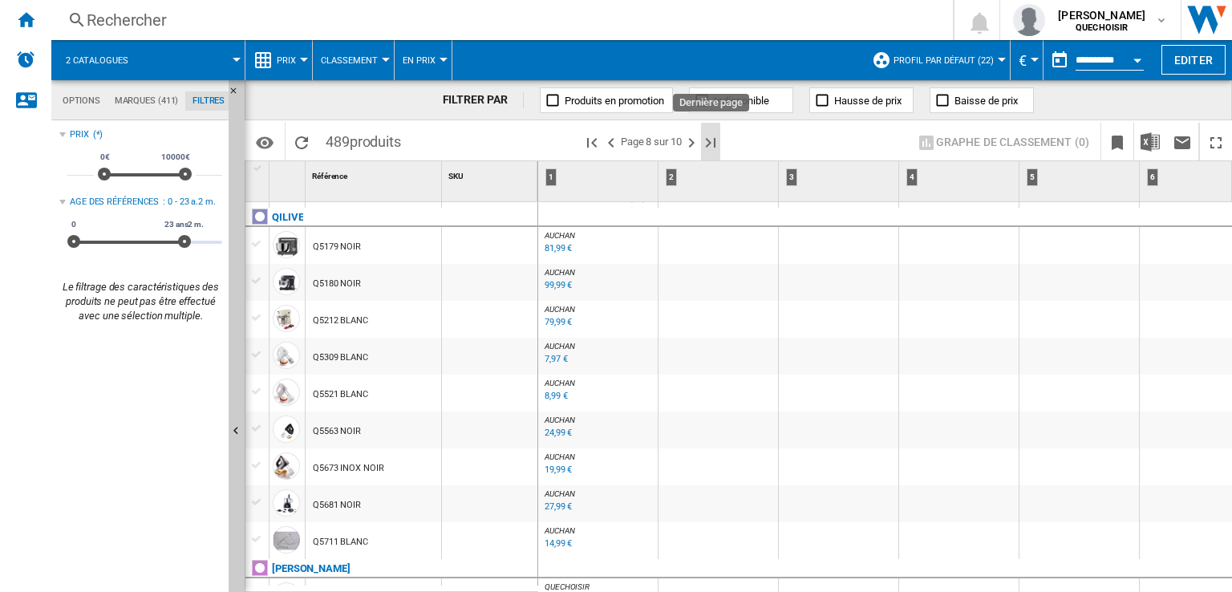
click at [703, 140] on ng-md-icon "Dernière page" at bounding box center [710, 142] width 19 height 19
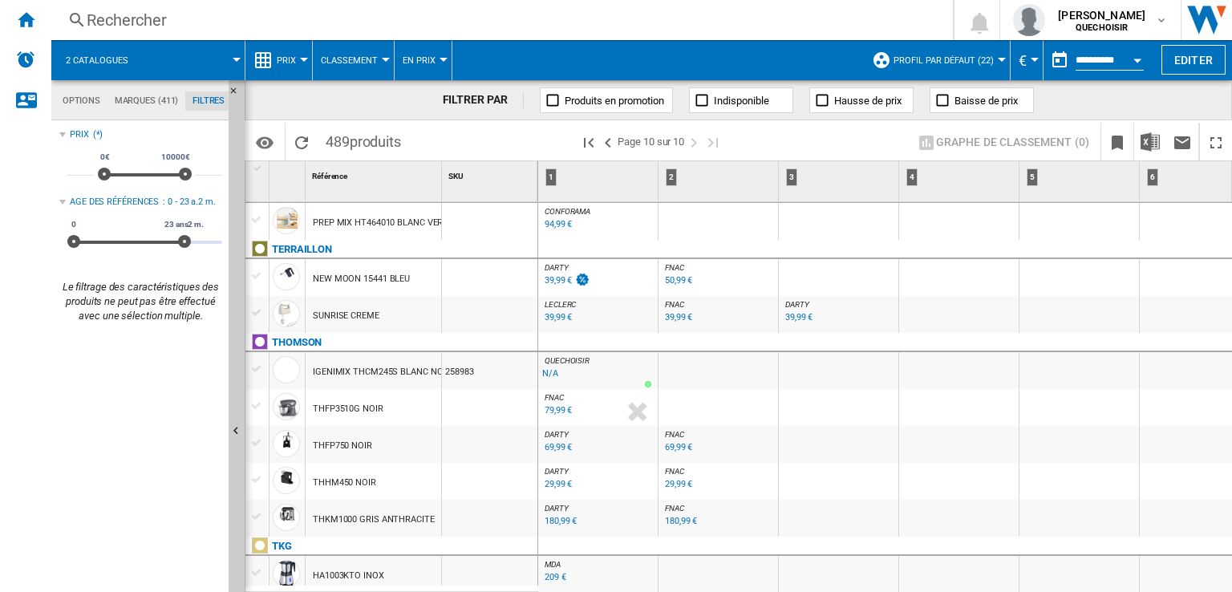
click at [549, 408] on div "79,99 €" at bounding box center [558, 410] width 27 height 10
click at [569, 405] on div "79,99 €" at bounding box center [558, 410] width 27 height 10
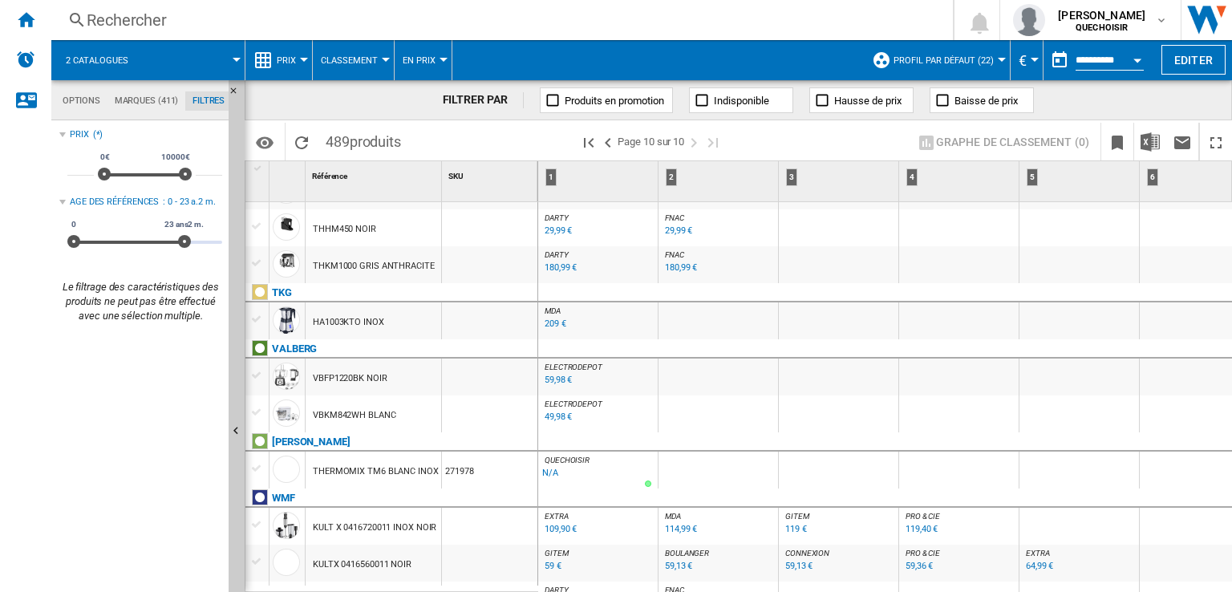
click at [547, 562] on div "59 €" at bounding box center [553, 566] width 17 height 10
click at [614, 145] on ng-md-icon ">Page précédente" at bounding box center [607, 142] width 19 height 19
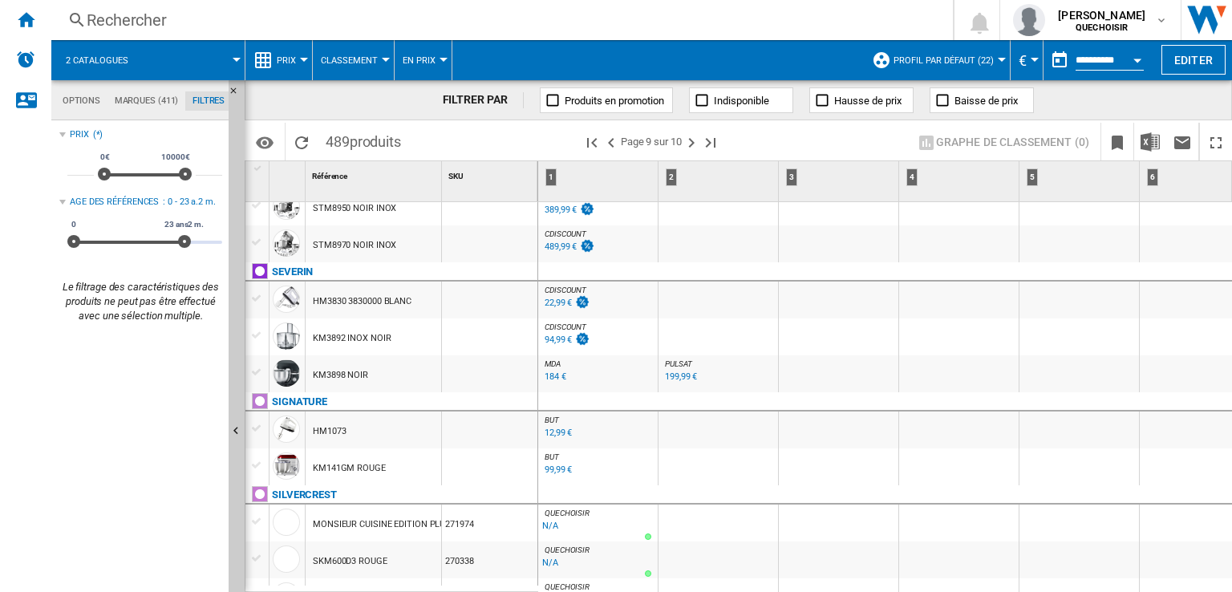
click at [561, 338] on div "94,99 €" at bounding box center [558, 339] width 27 height 10
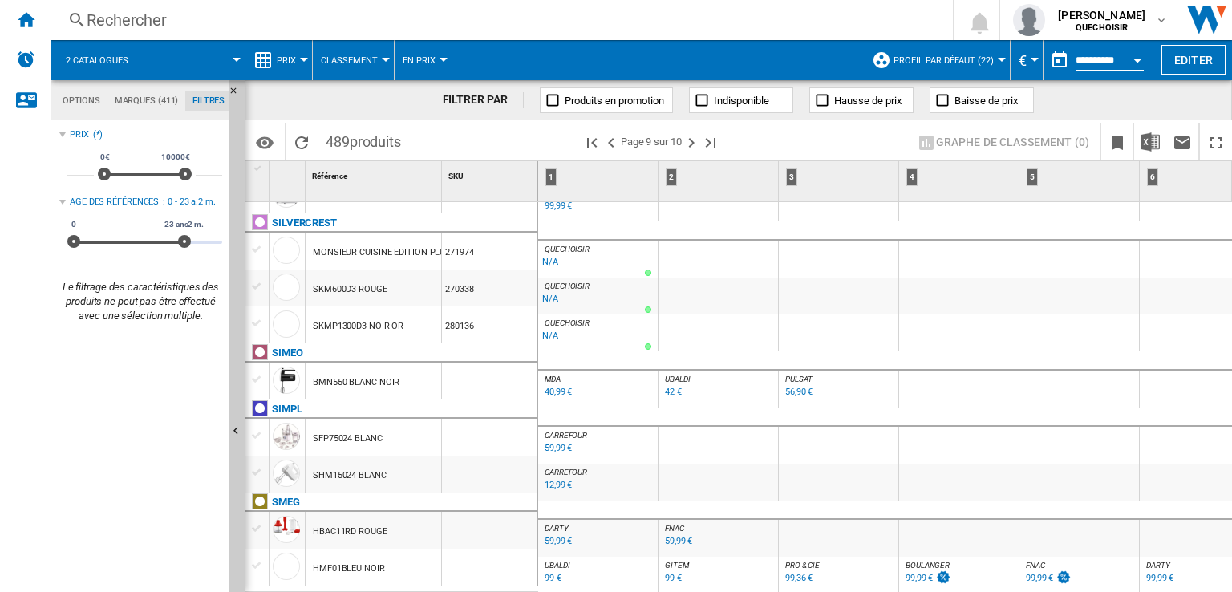
click at [557, 573] on div "99 €" at bounding box center [553, 578] width 17 height 10
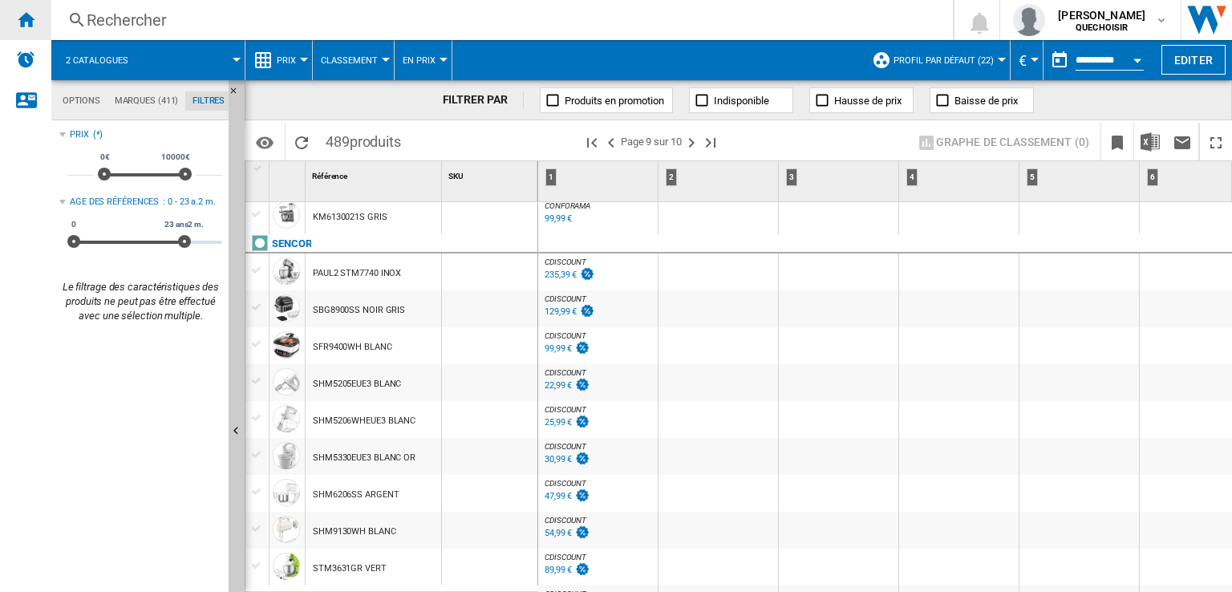
click at [26, 20] on ng-md-icon "Accueil" at bounding box center [25, 19] width 19 height 19
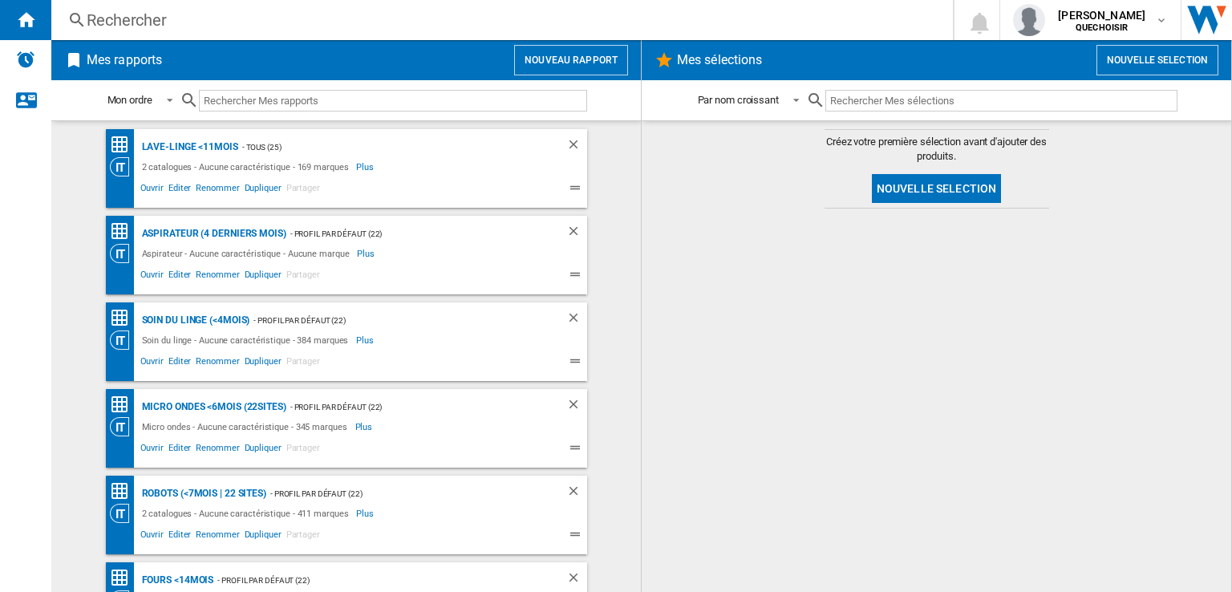
click at [53, 432] on md-content "Lave-linge <11mois - TOUS (25) 2 catalogues - Aucune caractéristique - 169 marq…" at bounding box center [346, 356] width 590 height 472
click at [212, 231] on div "Aspirateur (4 derniers mois)" at bounding box center [212, 234] width 148 height 20
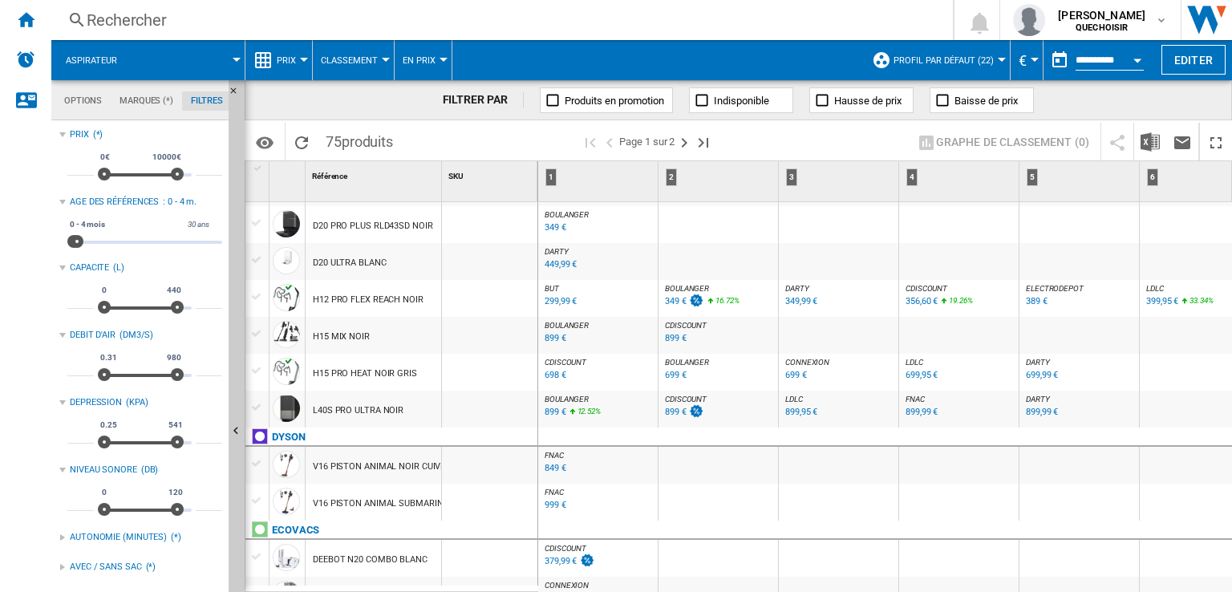
scroll to position [561, 0]
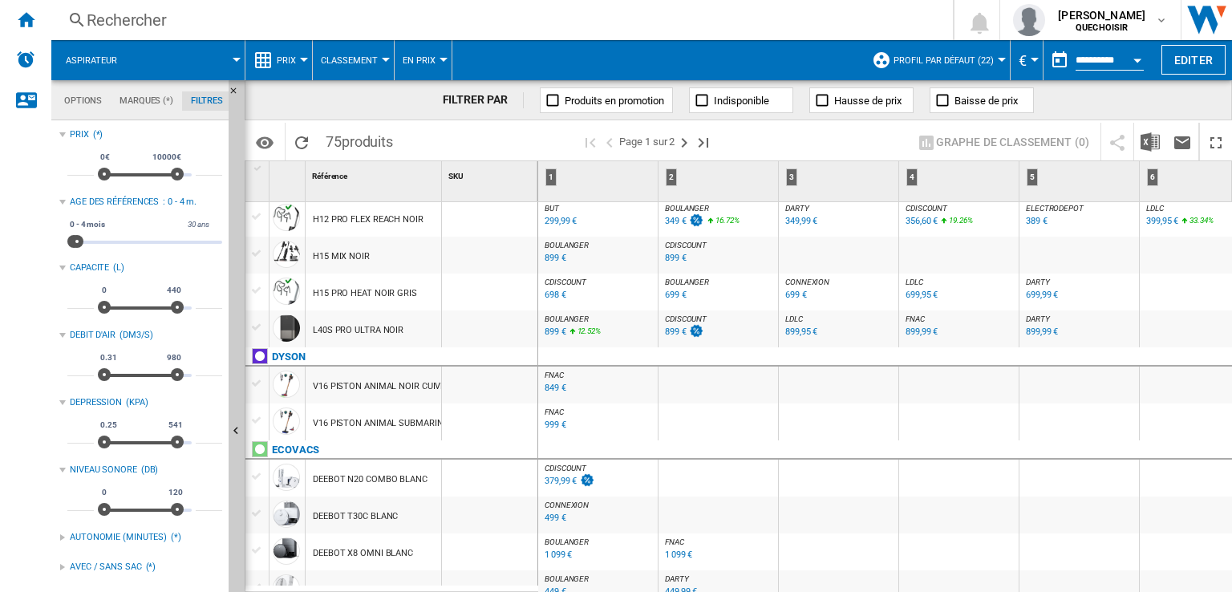
click at [550, 387] on div "849 €" at bounding box center [556, 388] width 22 height 10
click at [553, 421] on div "999 €" at bounding box center [556, 424] width 22 height 10
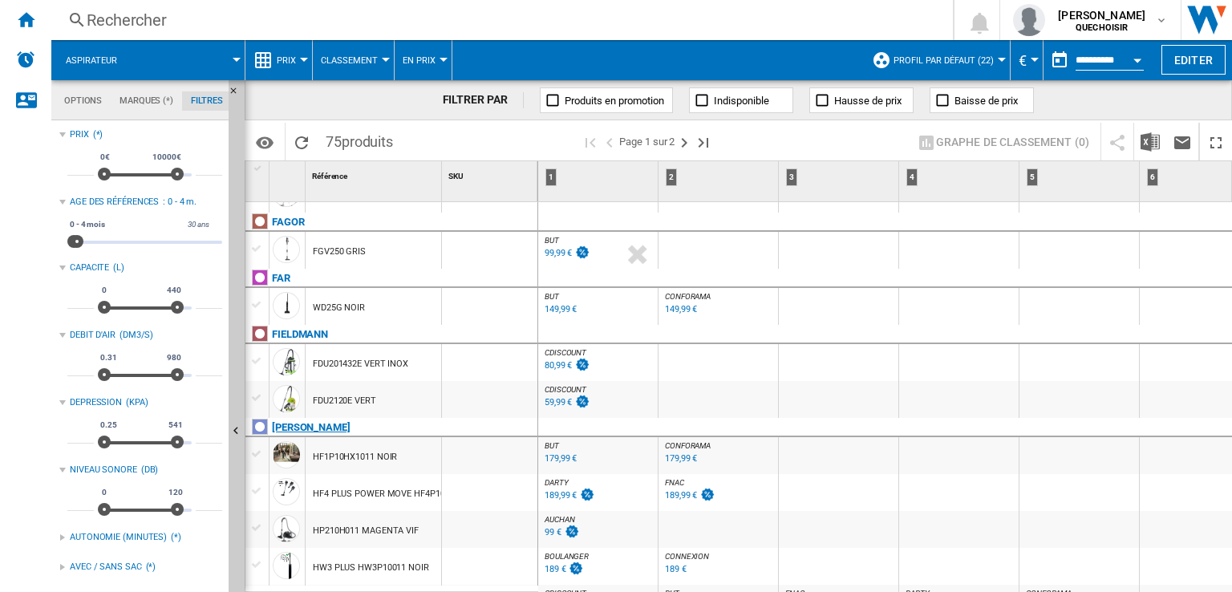
scroll to position [1283, 0]
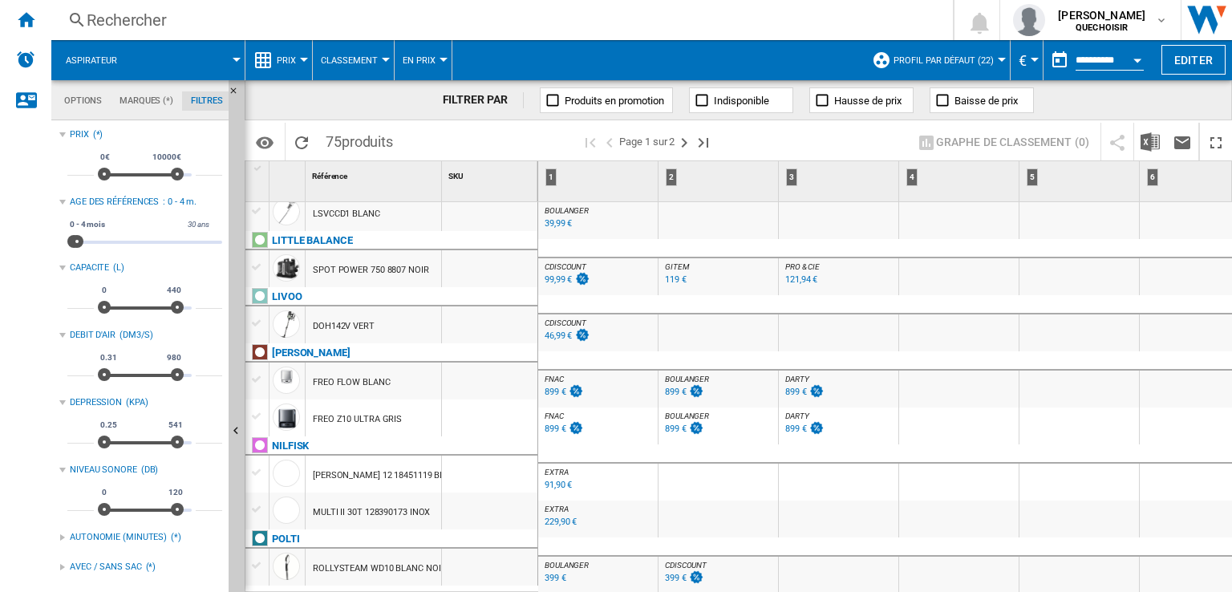
click at [546, 517] on div "229,90 €" at bounding box center [561, 522] width 32 height 10
click at [685, 135] on ng-md-icon "Page suivante" at bounding box center [684, 142] width 19 height 19
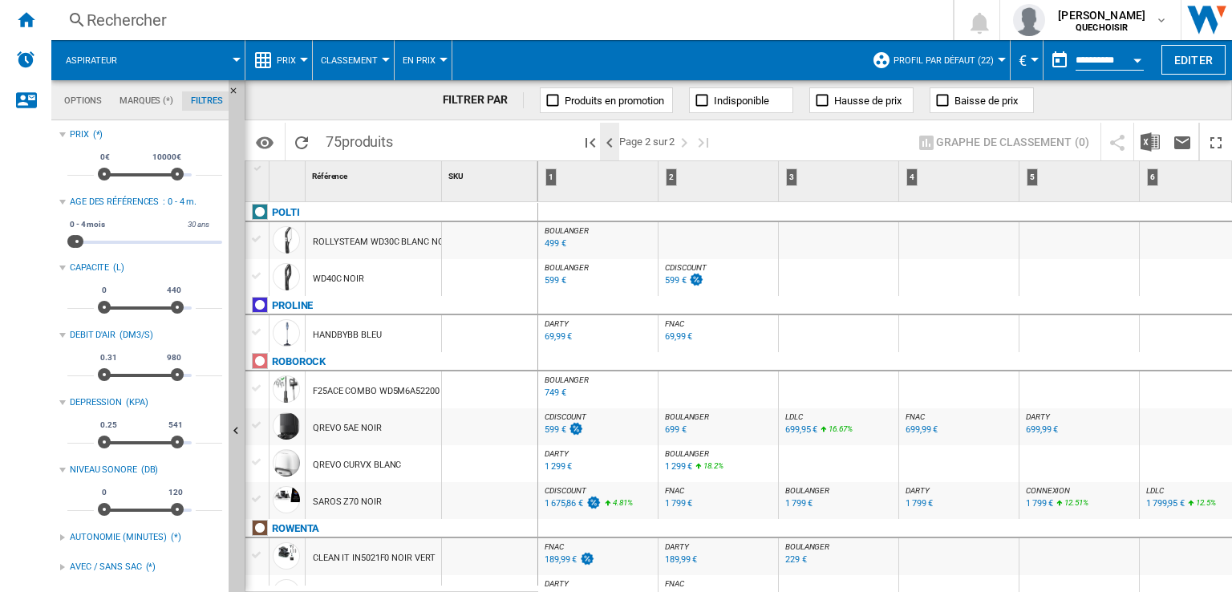
click at [607, 148] on ng-md-icon ">Page précédente" at bounding box center [609, 142] width 19 height 19
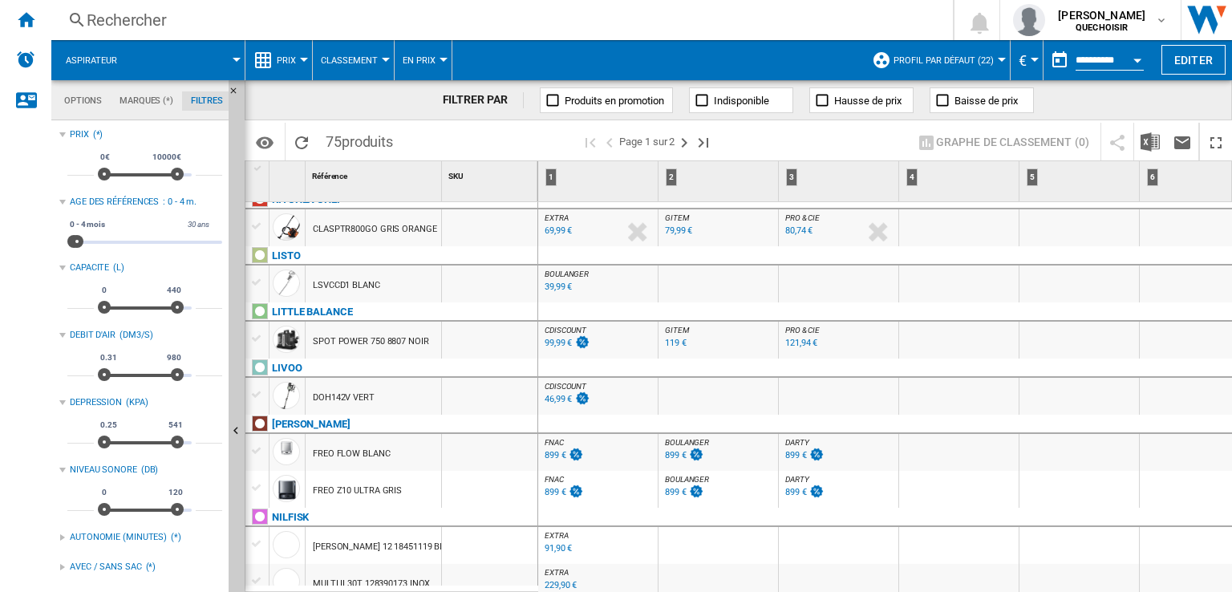
scroll to position [1886, 0]
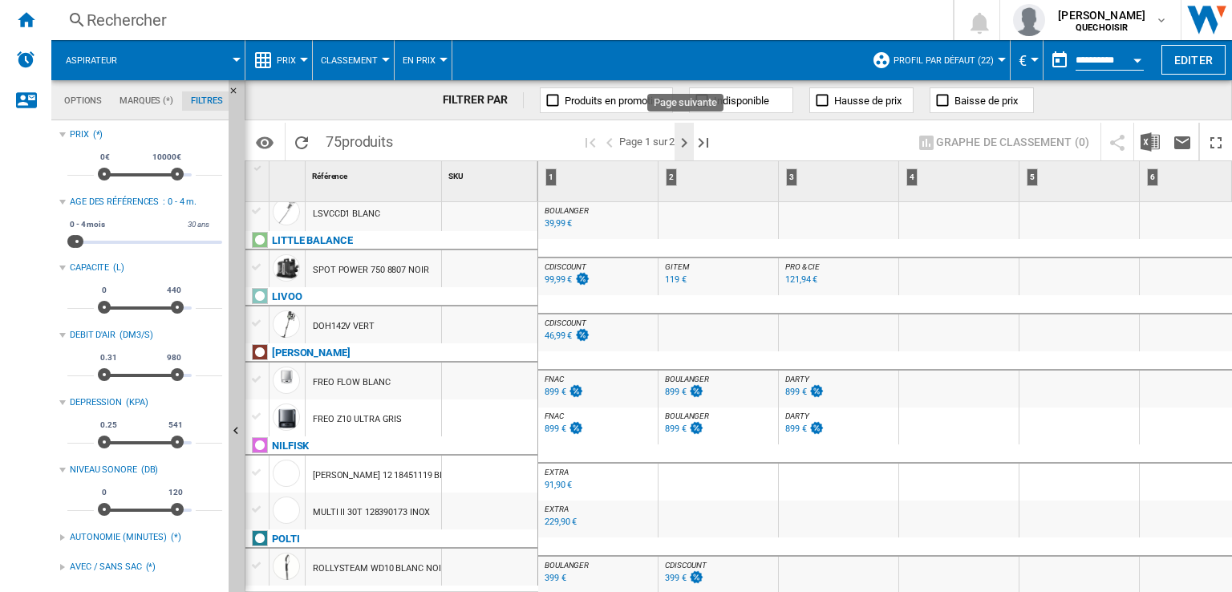
click at [679, 146] on ng-md-icon "Page suivante" at bounding box center [684, 142] width 19 height 19
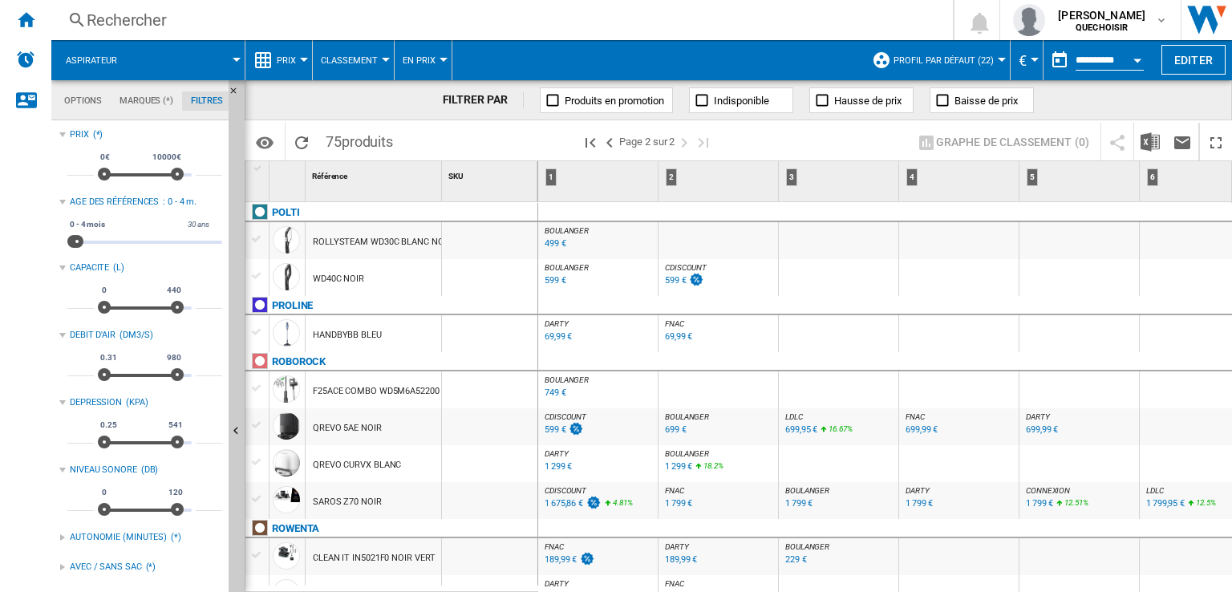
click at [549, 244] on div "499 €" at bounding box center [556, 243] width 22 height 10
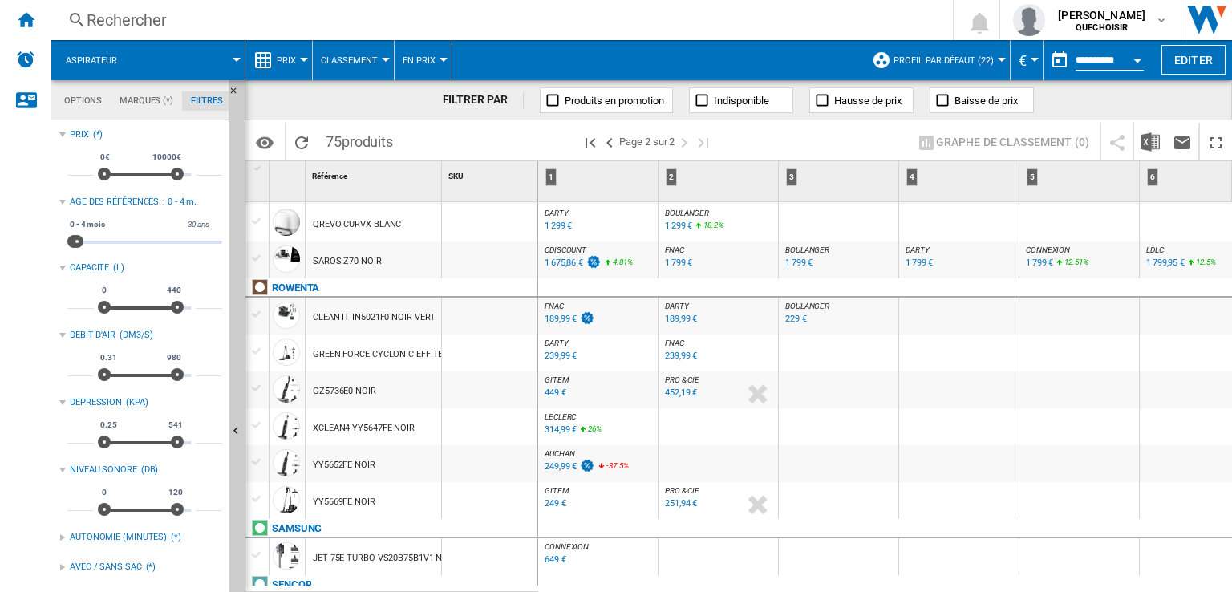
scroll to position [321, 0]
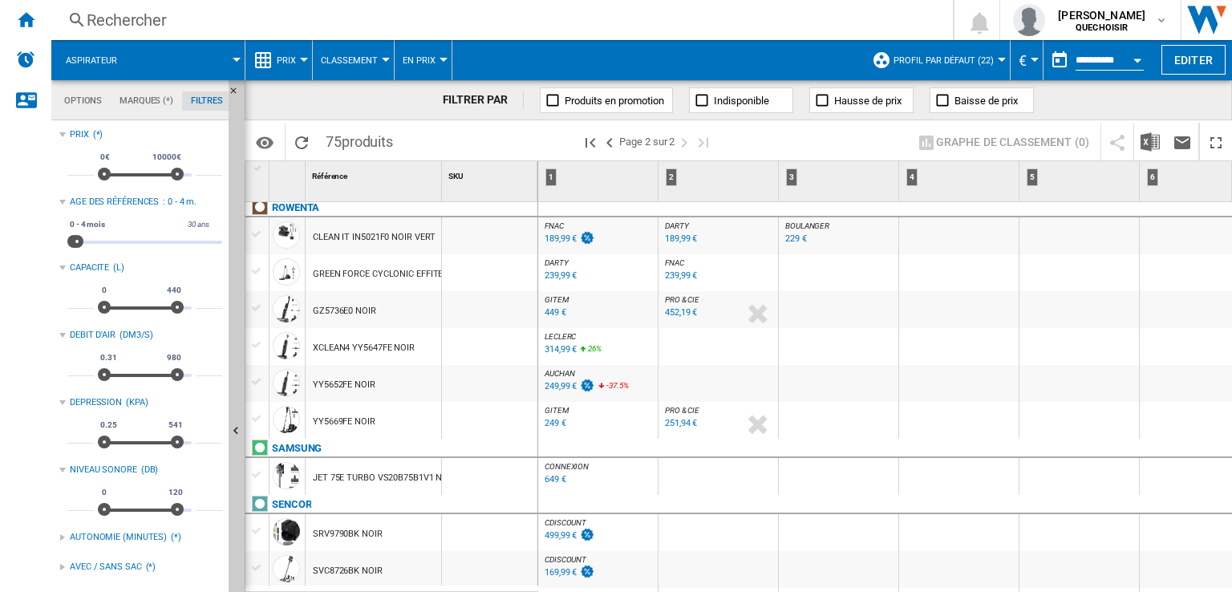
click at [556, 314] on div "449 €" at bounding box center [556, 312] width 22 height 10
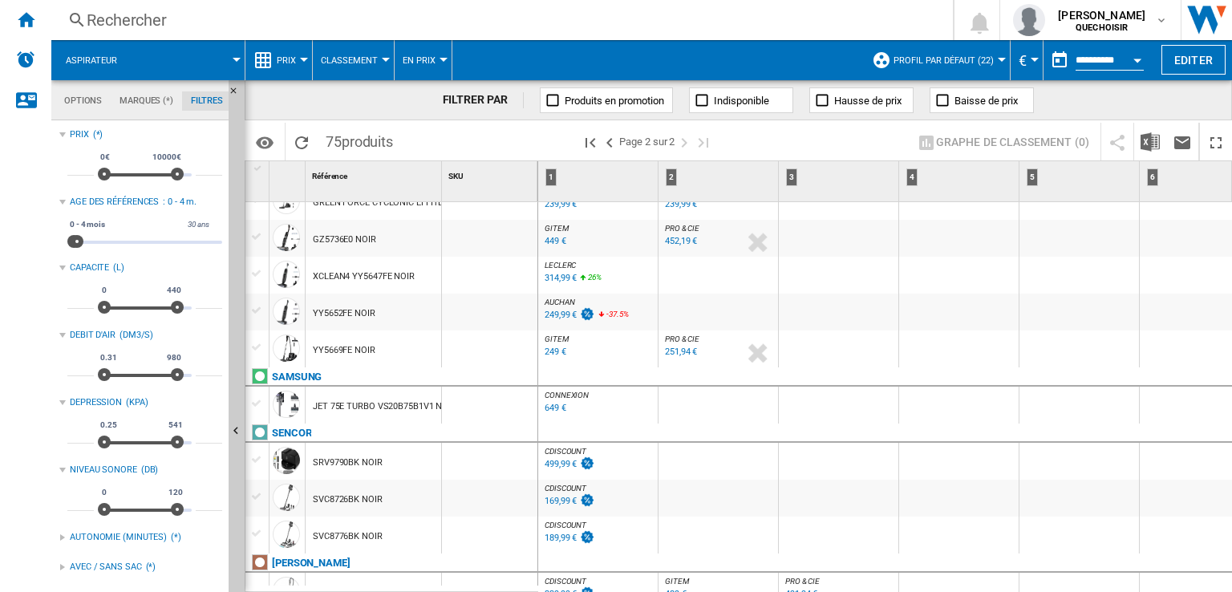
scroll to position [0, 0]
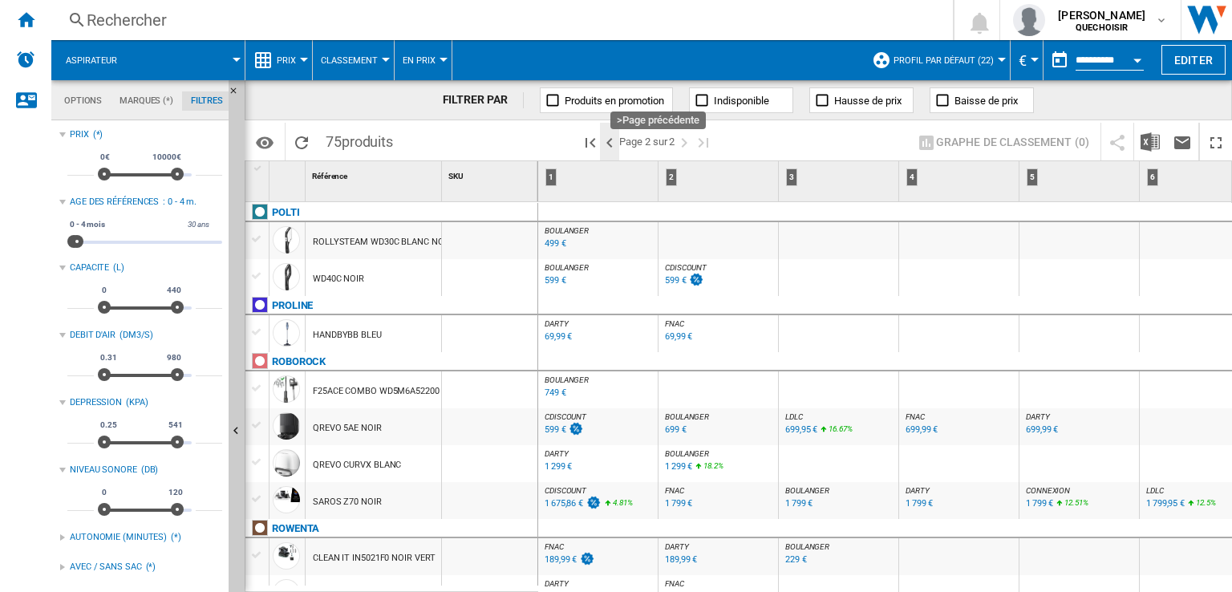
click at [610, 145] on ng-md-icon ">Page précédente" at bounding box center [609, 142] width 19 height 19
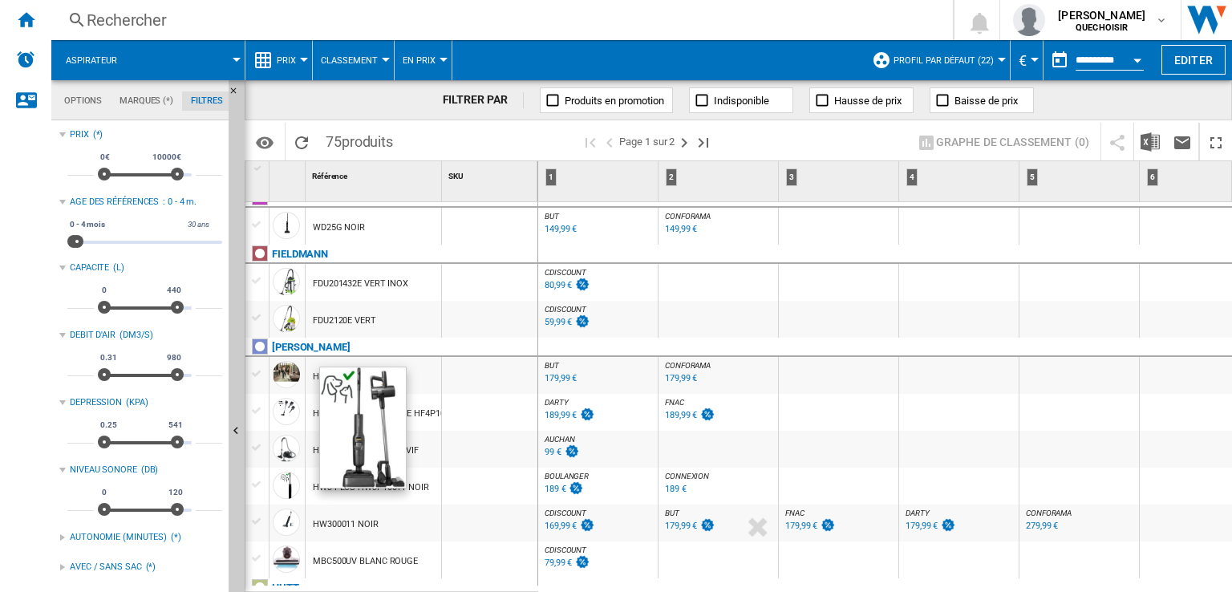
scroll to position [1444, 0]
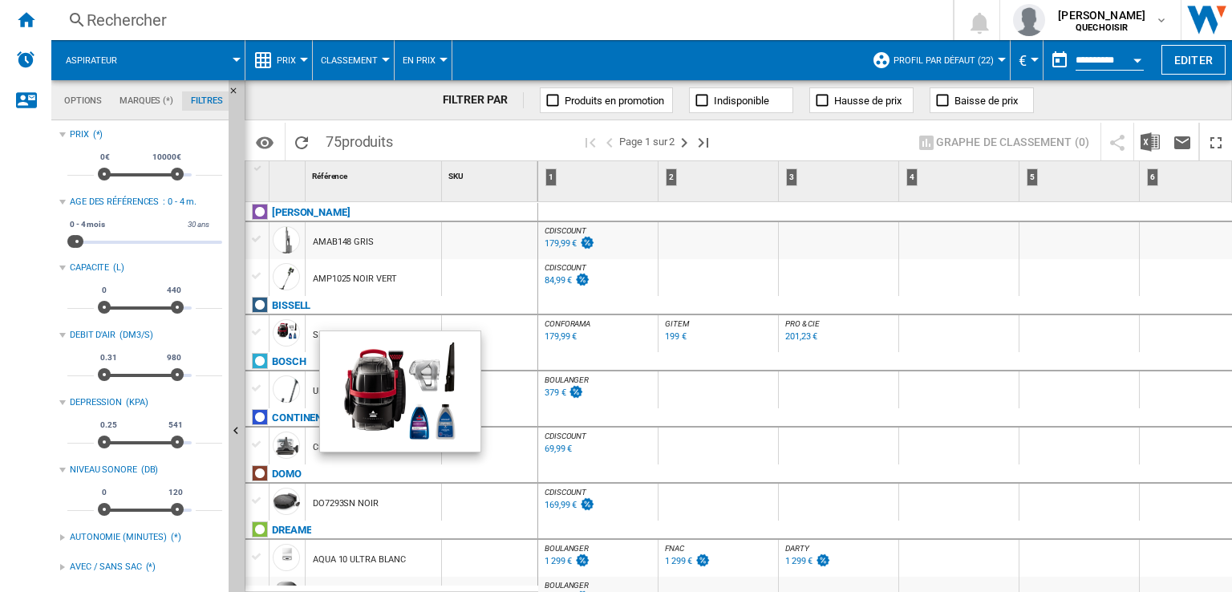
click at [543, 392] on div "379 €" at bounding box center [563, 393] width 42 height 16
